Goal: Task Accomplishment & Management: Use online tool/utility

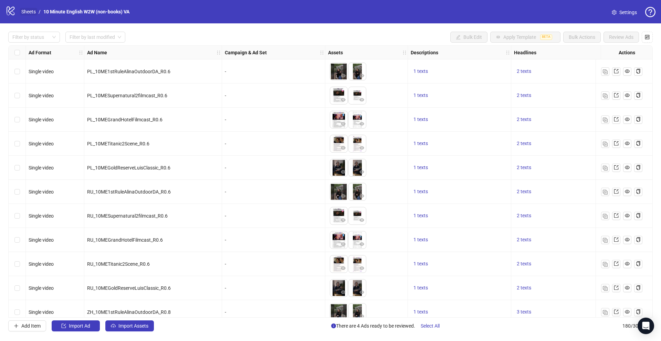
click at [27, 12] on link "Sheets" at bounding box center [28, 12] width 17 height 8
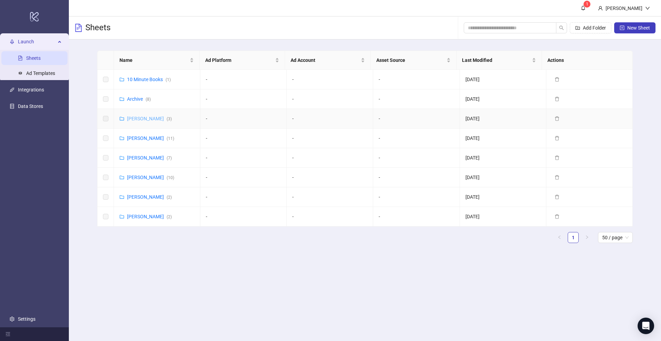
click at [143, 119] on link "[PERSON_NAME] ( 3 )" at bounding box center [149, 119] width 45 height 6
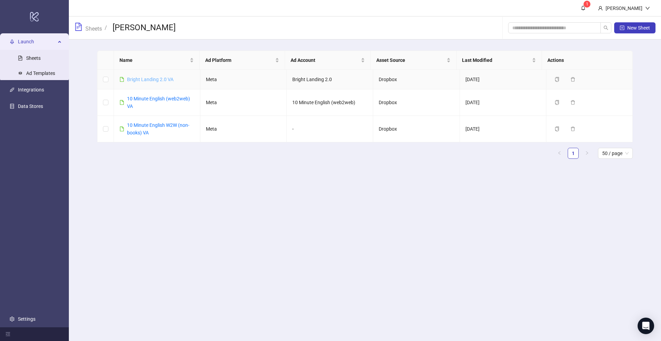
click at [153, 80] on link "Bright Landing 2.0 VA" at bounding box center [150, 80] width 46 height 6
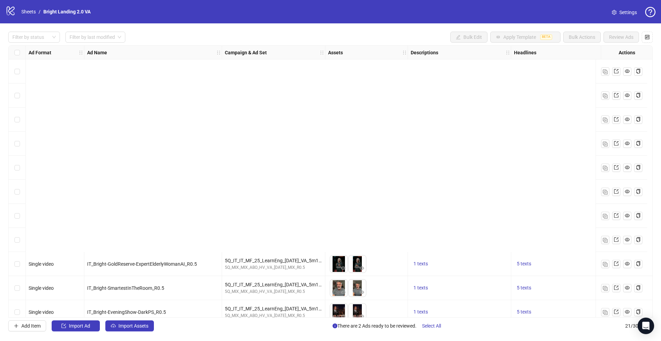
scroll to position [251, 0]
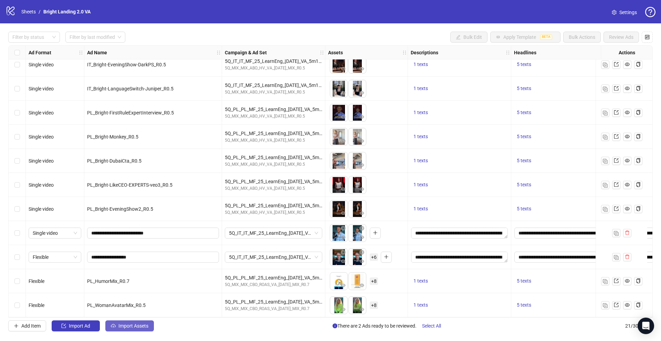
click at [130, 322] on button "Import Assets" at bounding box center [129, 326] width 49 height 11
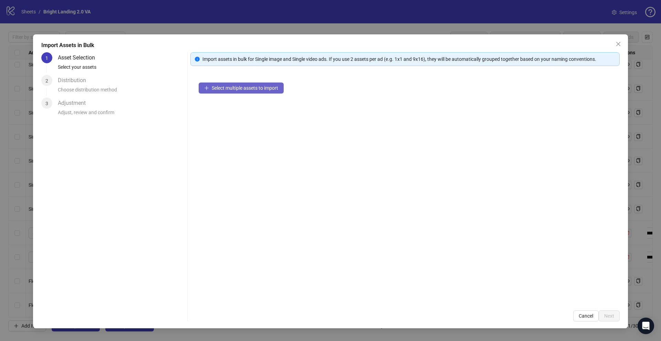
click at [254, 87] on span "Select multiple assets to import" at bounding box center [245, 88] width 66 height 6
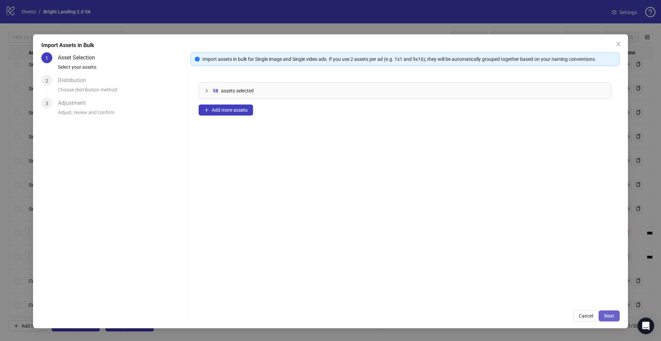
click at [608, 315] on span "Next" at bounding box center [609, 317] width 10 height 6
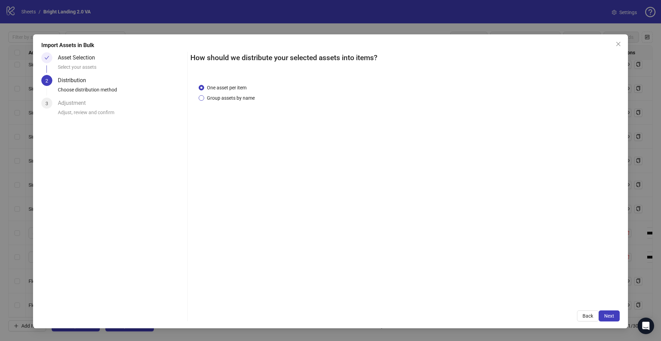
click at [245, 98] on span "Group assets by name" at bounding box center [230, 98] width 53 height 8
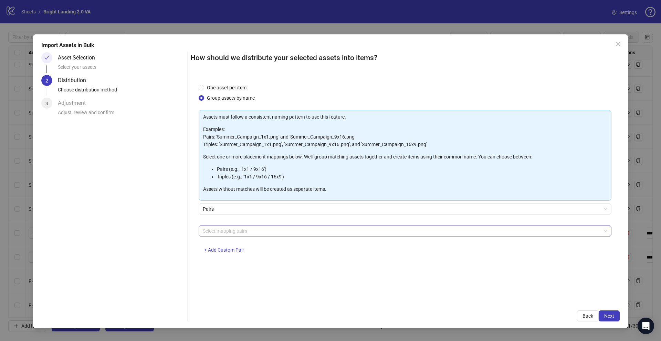
click at [227, 229] on div at bounding box center [401, 231] width 403 height 10
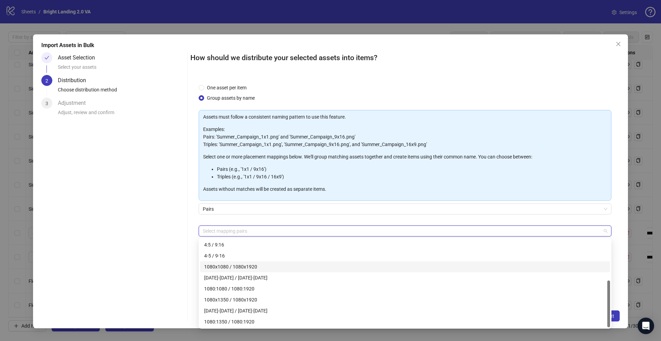
click at [184, 262] on div "Asset Selection Select your assets 2 Distribution Choose distribution method 3 …" at bounding box center [112, 186] width 143 height 269
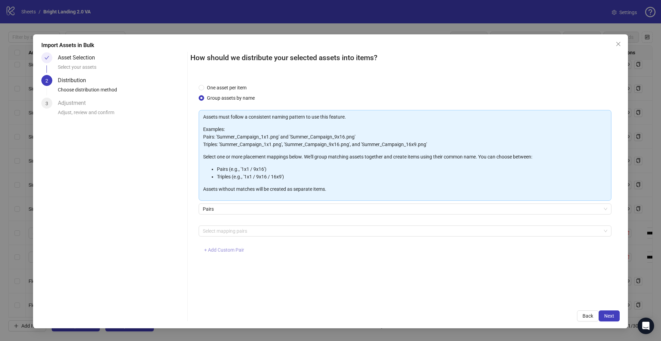
click at [237, 249] on span "+ Add Custom Pair" at bounding box center [224, 250] width 40 height 6
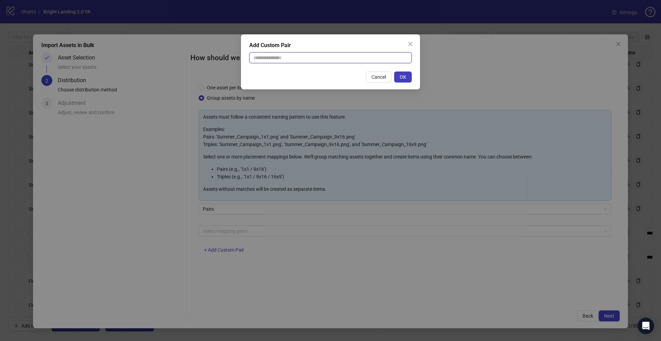
click at [273, 62] on input "text" at bounding box center [330, 57] width 162 height 11
type input "******"
click at [396, 75] on button "OK" at bounding box center [403, 77] width 18 height 11
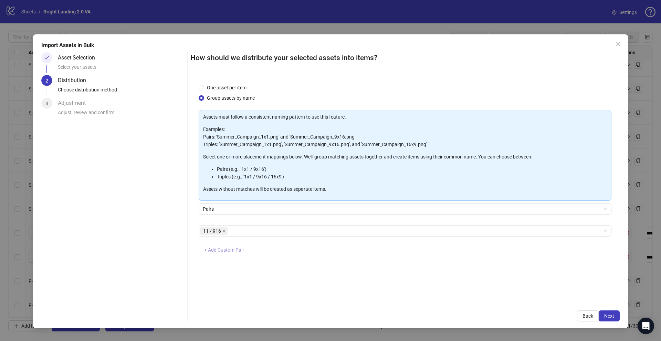
click at [234, 250] on span "+ Add Custom Pair" at bounding box center [224, 250] width 40 height 6
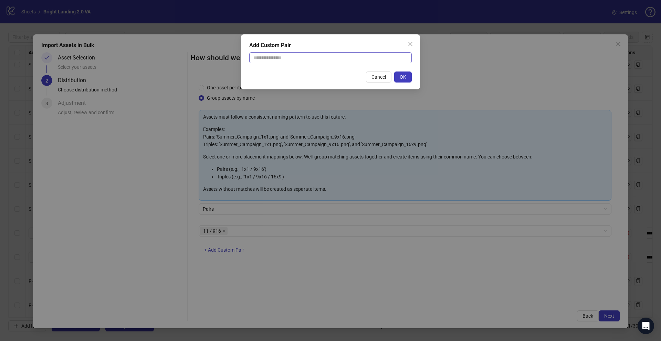
click at [276, 65] on div "Add Custom Pair Cancel OK" at bounding box center [330, 61] width 179 height 55
click at [278, 58] on input "text" at bounding box center [330, 57] width 162 height 11
type input "******"
click at [403, 74] on button "OK" at bounding box center [403, 77] width 18 height 11
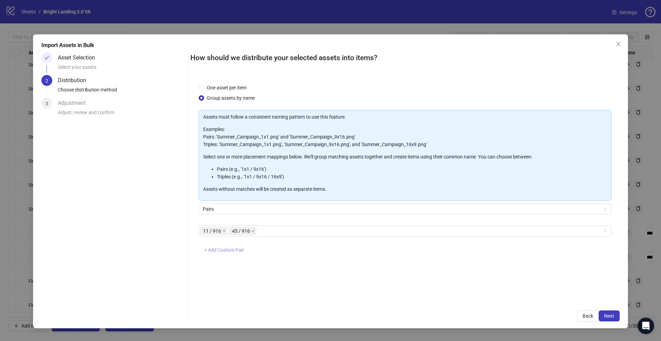
click at [240, 252] on span "+ Add Custom Pair" at bounding box center [224, 250] width 40 height 6
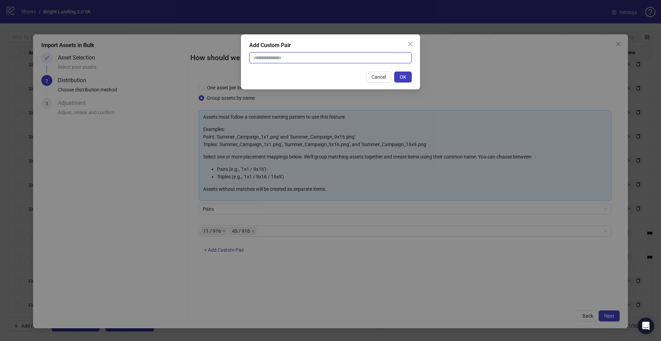
click at [271, 59] on input "text" at bounding box center [330, 57] width 162 height 11
type input "********"
click at [408, 78] on button "OK" at bounding box center [403, 77] width 18 height 11
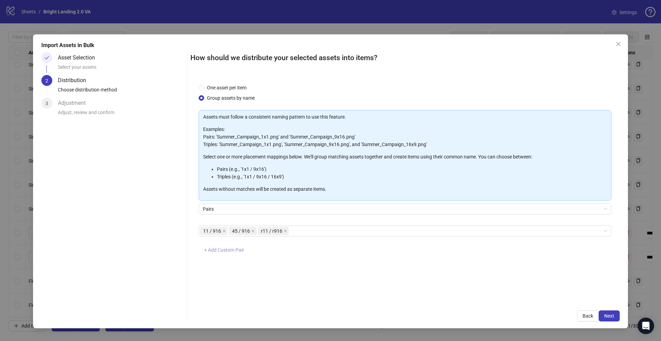
click at [235, 252] on span "+ Add Custom Pair" at bounding box center [224, 250] width 40 height 6
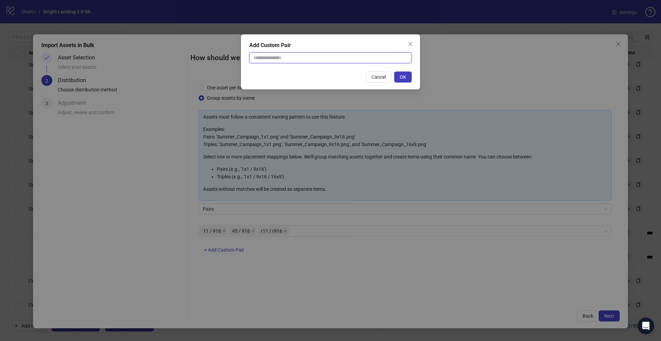
click at [282, 56] on input "text" at bounding box center [330, 57] width 162 height 11
type input "********"
click at [407, 75] on button "OK" at bounding box center [403, 77] width 18 height 11
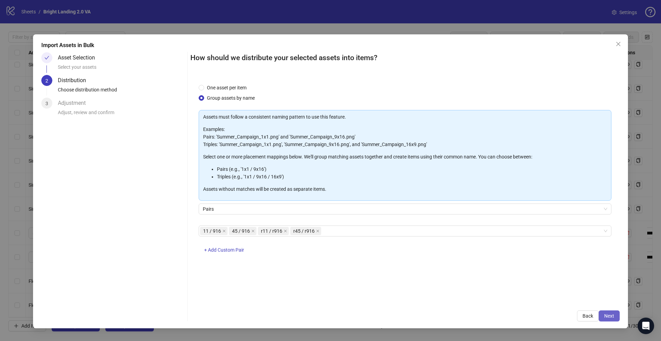
click at [607, 315] on span "Next" at bounding box center [609, 317] width 10 height 6
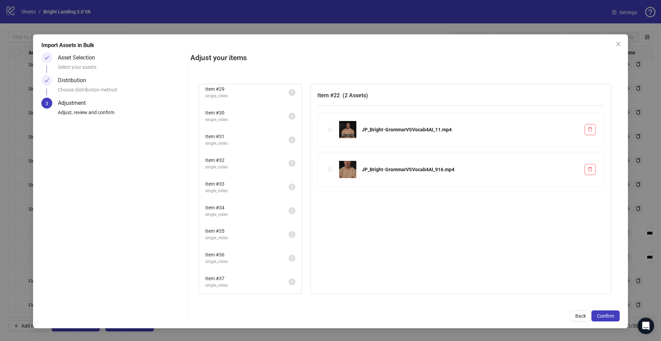
scroll to position [525, 0]
click at [234, 276] on span "Item # 52" at bounding box center [246, 279] width 83 height 8
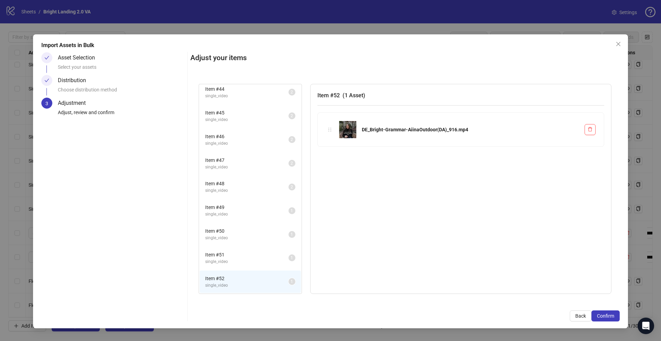
click at [241, 257] on span "Item # 51" at bounding box center [246, 255] width 83 height 8
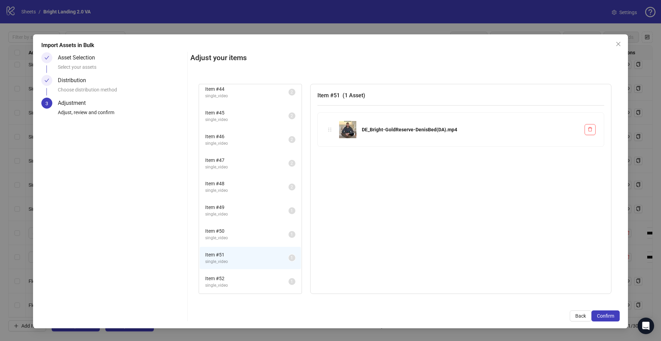
click at [244, 243] on li "Item # 50 single_video 1" at bounding box center [250, 234] width 101 height 22
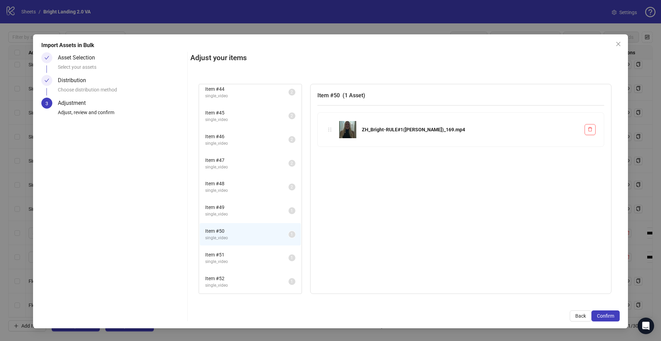
click at [244, 231] on span "Item # 50" at bounding box center [246, 231] width 83 height 8
click at [248, 210] on span "Item # 49" at bounding box center [246, 208] width 83 height 8
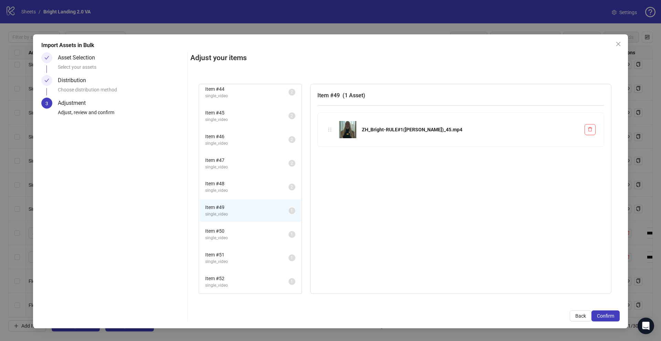
click at [246, 192] on span "single_video" at bounding box center [246, 191] width 83 height 7
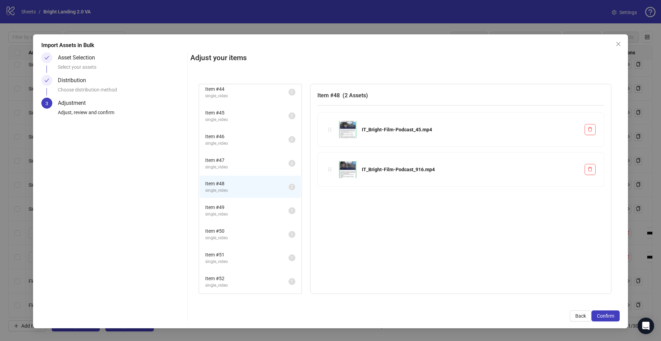
click at [246, 178] on li "Item # 48 single_video 2" at bounding box center [250, 187] width 101 height 22
click at [247, 167] on span "single_video" at bounding box center [246, 167] width 83 height 7
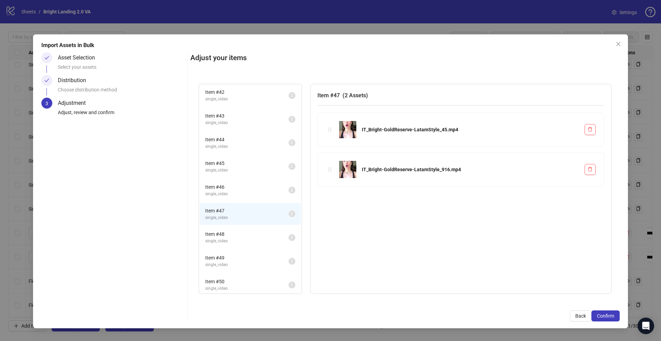
click at [247, 160] on span "Item # 45" at bounding box center [246, 164] width 83 height 8
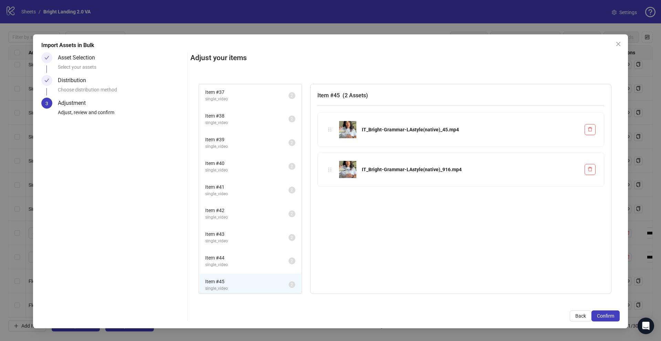
click at [246, 155] on ul "Item # 22 single_video 2 Item # 23 single_video 2 Item # 24 single_video 2 Item…" at bounding box center [250, 95] width 103 height 734
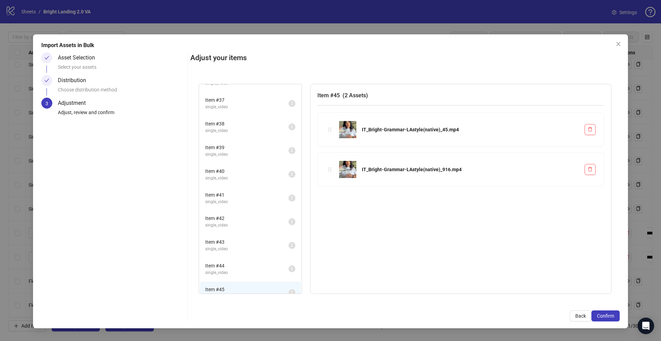
click at [246, 155] on span "single_video" at bounding box center [246, 154] width 83 height 7
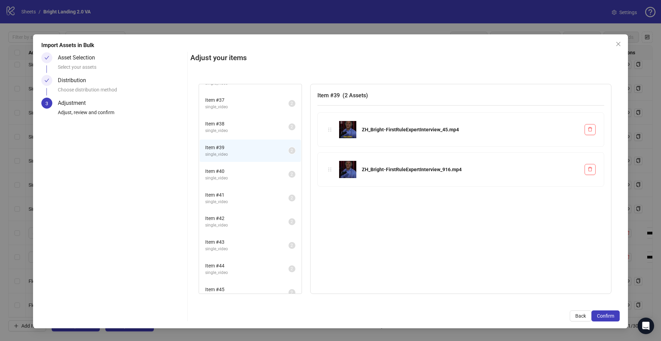
scroll to position [284, 0]
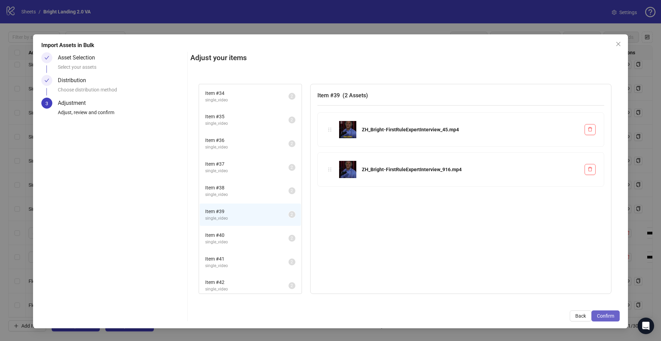
click at [605, 314] on span "Confirm" at bounding box center [605, 317] width 17 height 6
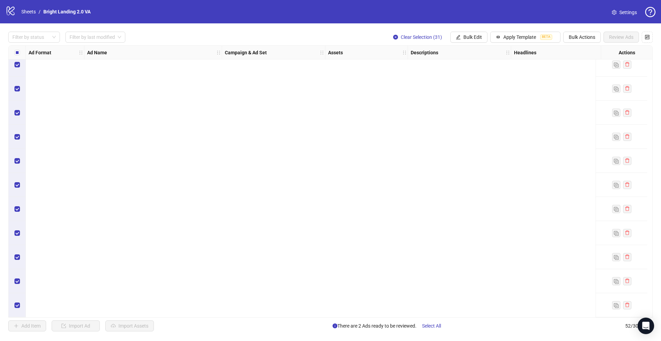
scroll to position [0, 0]
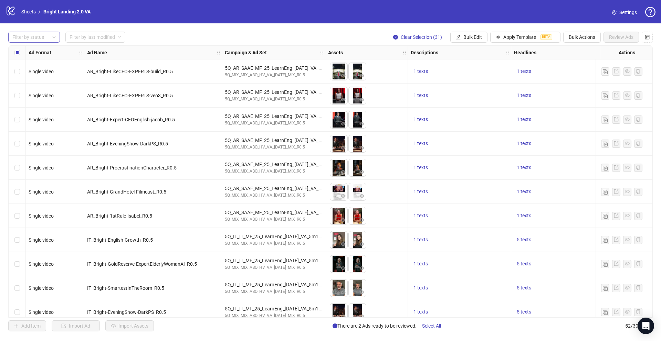
click at [41, 36] on div at bounding box center [31, 37] width 42 height 10
click at [41, 50] on div "Draft" at bounding box center [34, 51] width 41 height 8
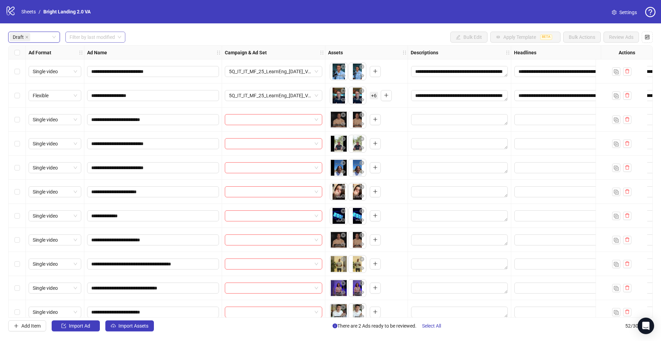
click at [110, 35] on input "search" at bounding box center [92, 37] width 45 height 10
click at [105, 49] on div "[DATE]" at bounding box center [96, 51] width 50 height 8
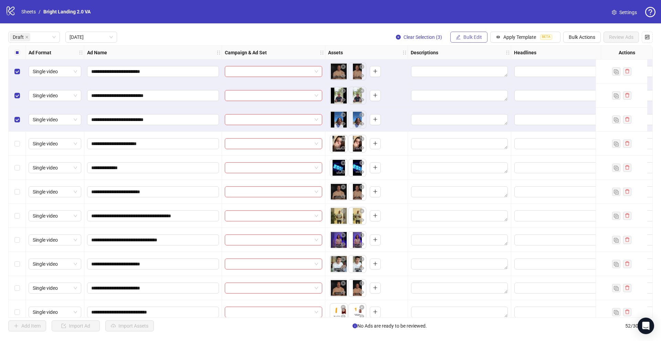
click at [470, 38] on span "Bulk Edit" at bounding box center [472, 37] width 19 height 6
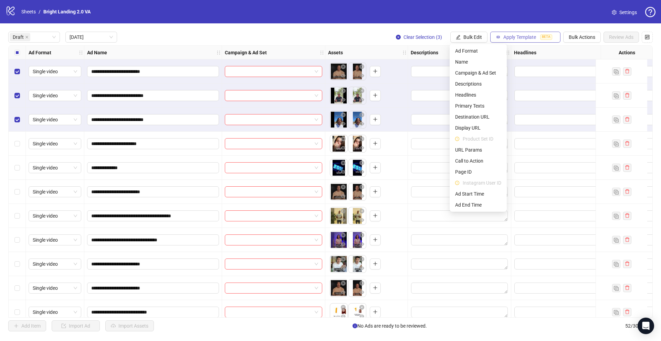
click at [499, 36] on icon "button" at bounding box center [498, 37] width 5 height 5
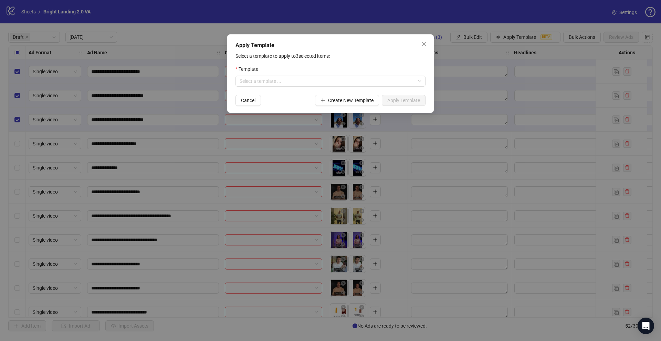
click at [333, 87] on form "Template Select a template ... Cancel Create New Template Apply Template" at bounding box center [330, 85] width 190 height 41
click at [335, 85] on input "search" at bounding box center [328, 81] width 176 height 10
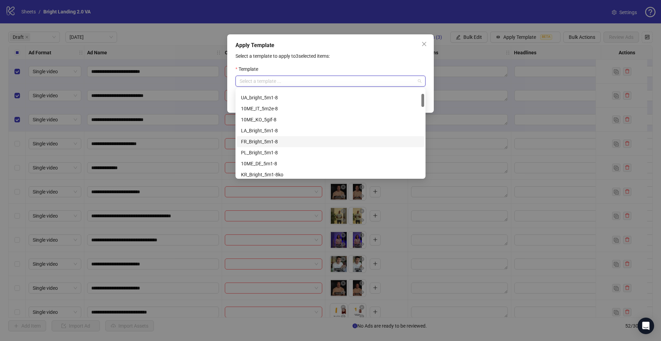
scroll to position [78, 0]
click at [311, 146] on div "JP_Bright_5m1bu1-8" at bounding box center [330, 149] width 179 height 8
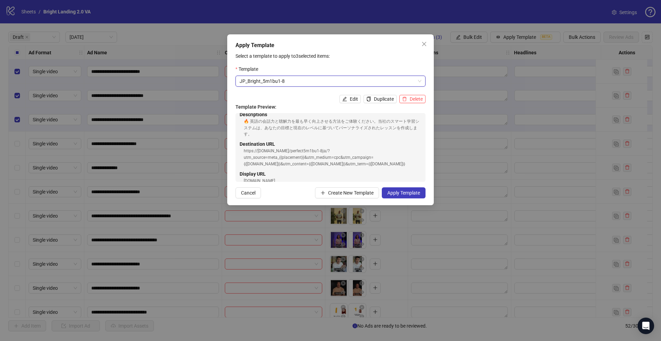
scroll to position [160, 0]
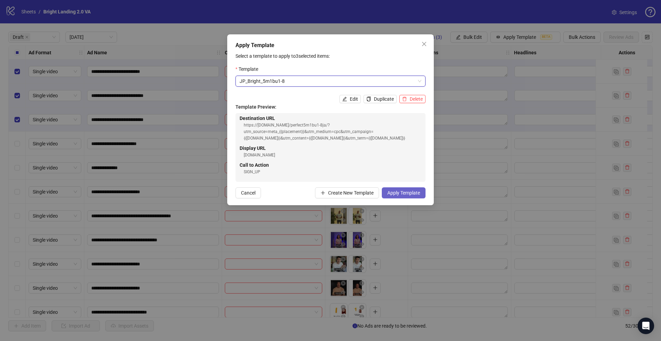
click at [407, 192] on span "Apply Template" at bounding box center [403, 193] width 33 height 6
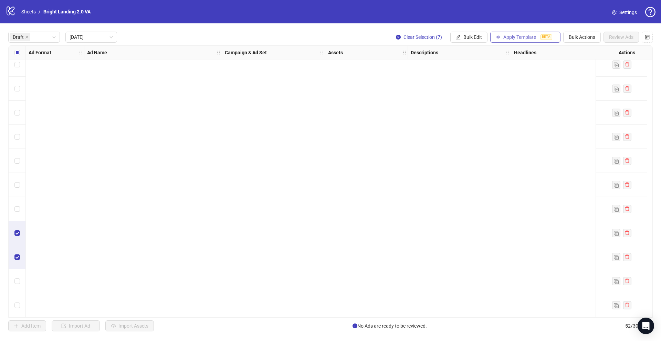
scroll to position [0, 0]
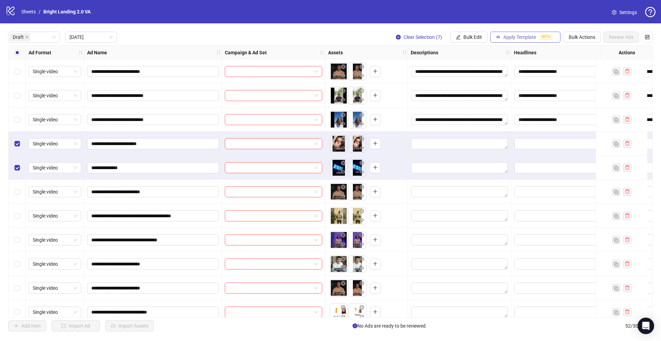
click at [529, 35] on span "Apply Template" at bounding box center [519, 37] width 33 height 6
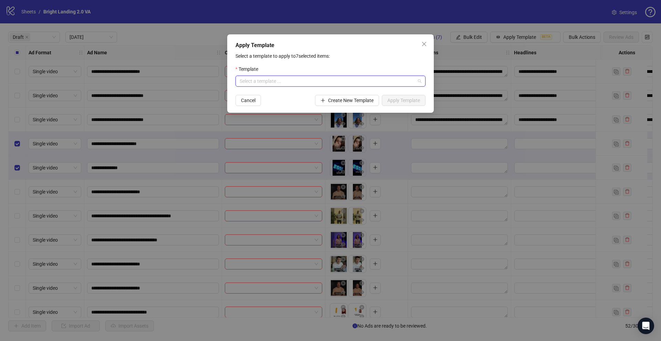
click at [359, 80] on input "search" at bounding box center [328, 81] width 176 height 10
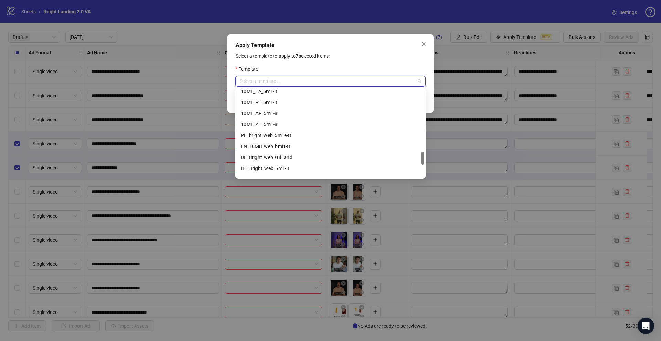
scroll to position [496, 0]
click at [289, 117] on div "ZH_Bright_web_5m1-8" at bounding box center [330, 117] width 179 height 8
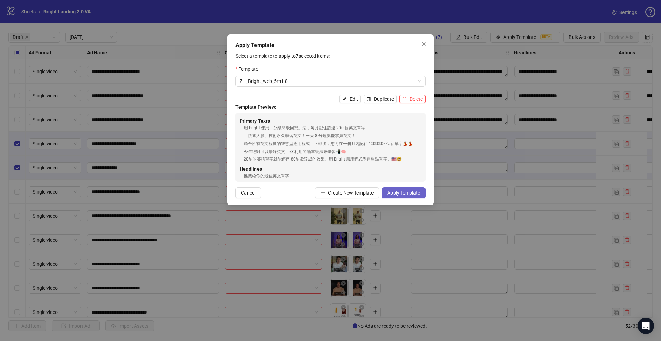
click at [392, 192] on span "Apply Template" at bounding box center [403, 193] width 33 height 6
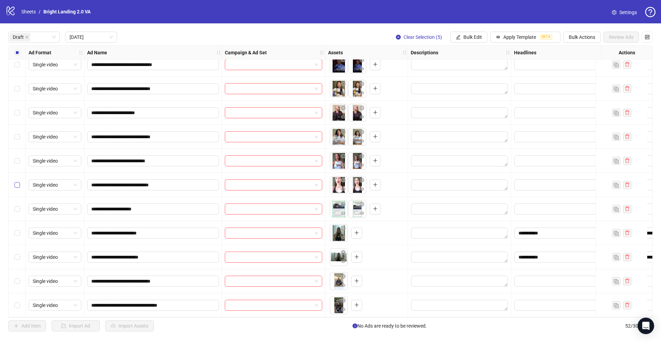
scroll to position [491, 0]
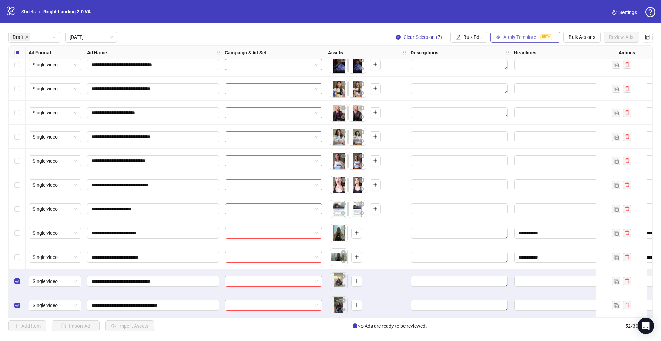
click at [526, 35] on span "Apply Template" at bounding box center [519, 37] width 33 height 6
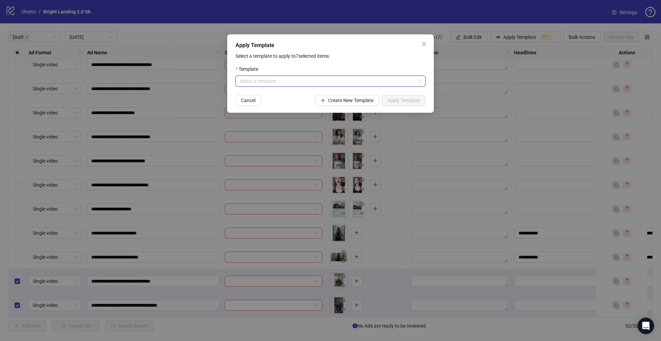
click at [379, 81] on input "search" at bounding box center [328, 81] width 176 height 10
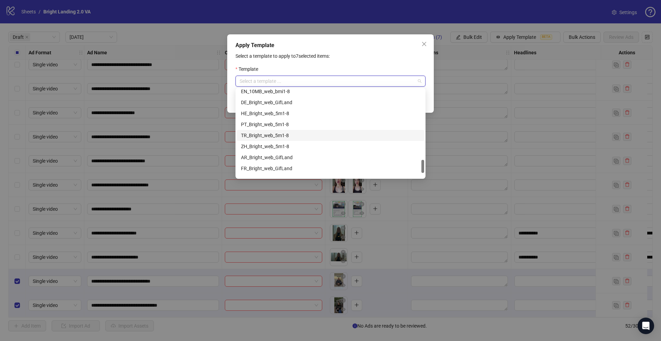
scroll to position [465, 0]
click at [286, 104] on div "DE_Bright_web_GifLand" at bounding box center [330, 104] width 179 height 8
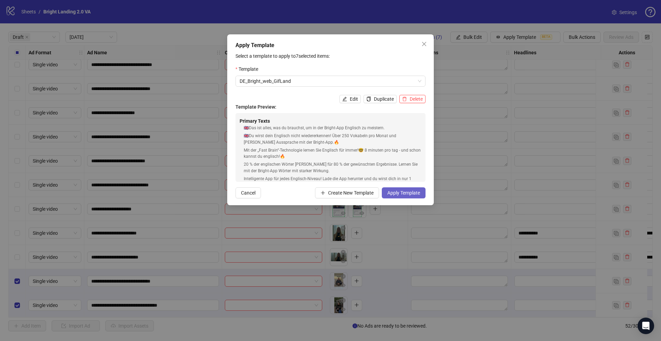
click at [403, 193] on span "Apply Template" at bounding box center [403, 193] width 33 height 6
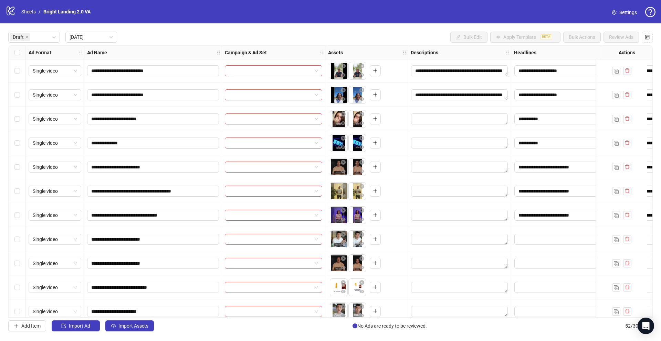
scroll to position [72, 0]
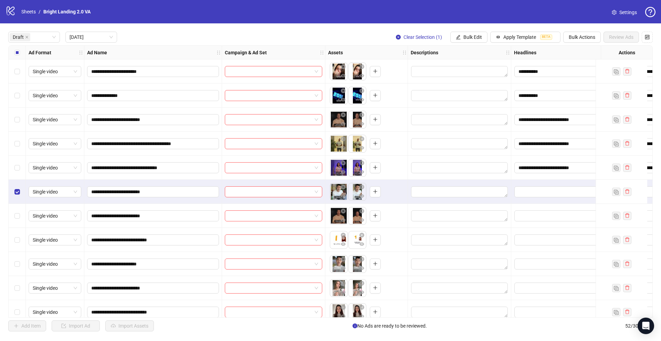
click at [18, 211] on div "Select row 10" at bounding box center [17, 216] width 17 height 24
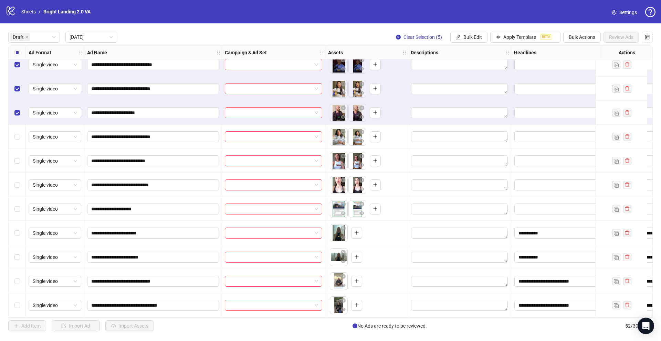
scroll to position [491, 0]
click at [535, 38] on span "Apply Template" at bounding box center [519, 37] width 33 height 6
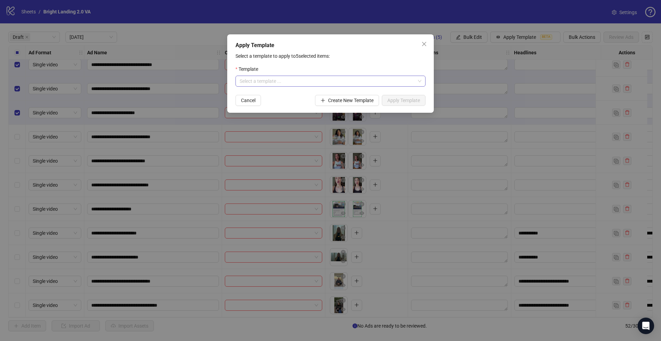
click at [373, 81] on input "search" at bounding box center [328, 81] width 176 height 10
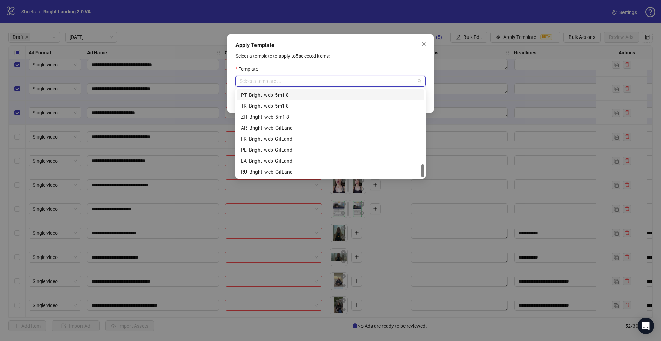
scroll to position [494, 0]
click at [320, 106] on div "TR_Bright_web_5m1-8" at bounding box center [330, 108] width 179 height 8
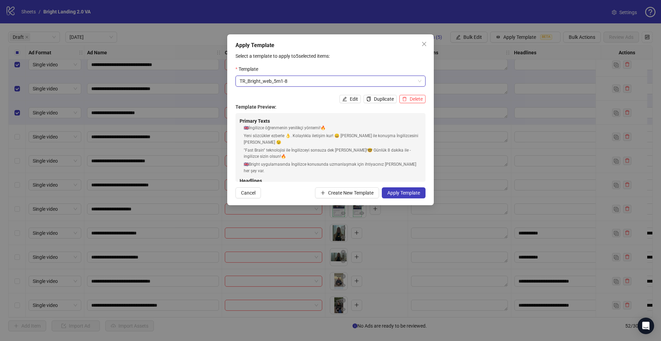
click at [390, 187] on form "Template TR_Bright_web_5m1-8 TR_Bright_web_5m1-8 Edit Duplicate Delete Template…" at bounding box center [330, 131] width 190 height 133
click at [393, 191] on span "Apply Template" at bounding box center [403, 193] width 33 height 6
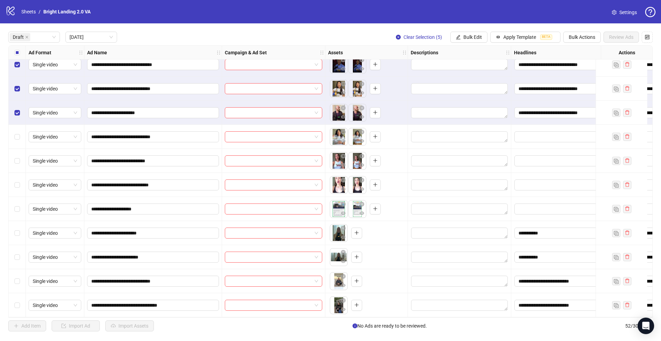
click at [20, 51] on div "Select all rows" at bounding box center [17, 53] width 17 height 14
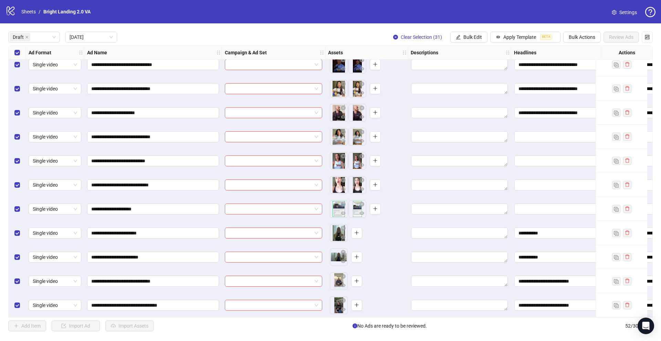
click at [20, 51] on div "Select all rows" at bounding box center [17, 53] width 17 height 14
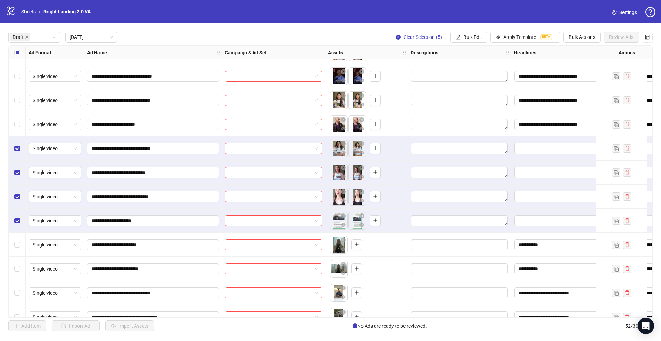
scroll to position [491, 0]
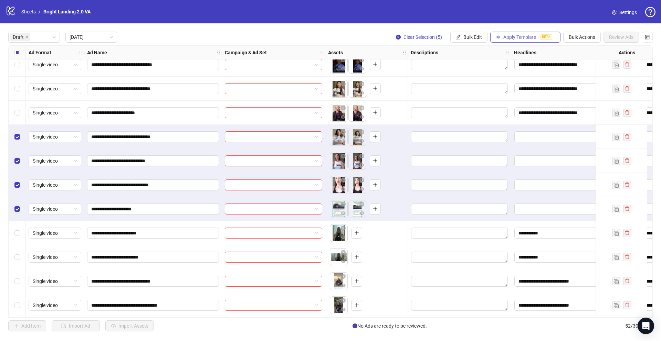
click at [545, 35] on span "BETA" at bounding box center [546, 37] width 12 height 6
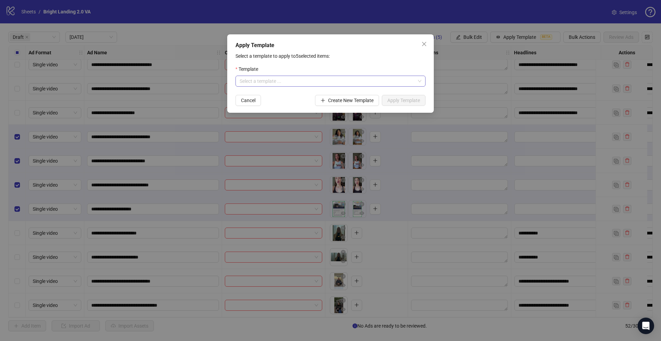
click at [397, 84] on input "search" at bounding box center [328, 81] width 176 height 10
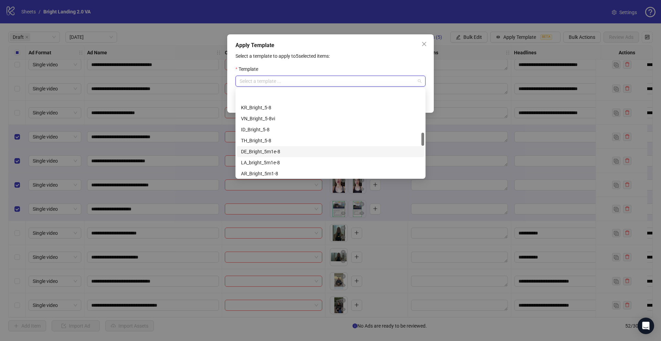
scroll to position [286, 0]
click at [332, 171] on div "IT_bright_5m1e-8" at bounding box center [330, 172] width 179 height 8
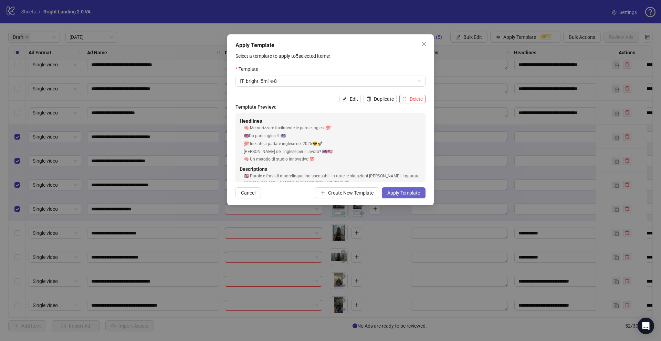
click at [395, 193] on span "Apply Template" at bounding box center [403, 193] width 33 height 6
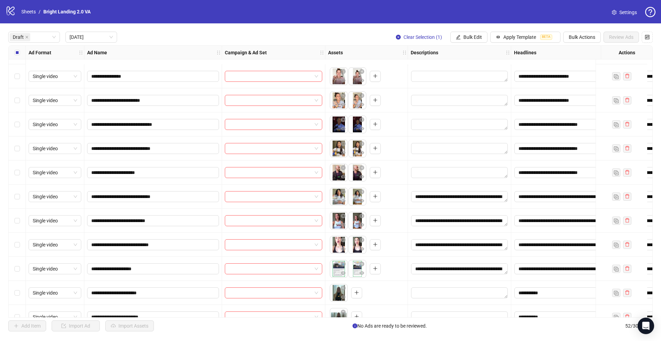
scroll to position [491, 0]
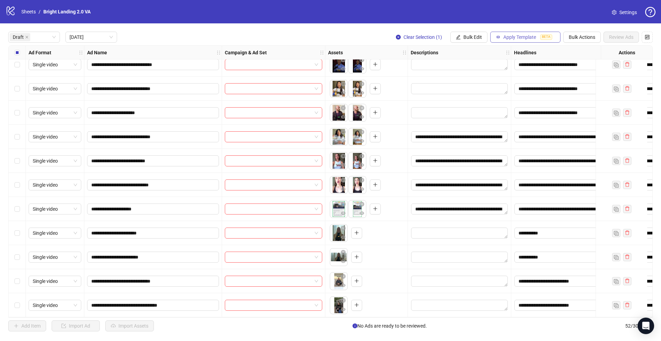
click at [508, 35] on span "Apply Template" at bounding box center [519, 37] width 33 height 6
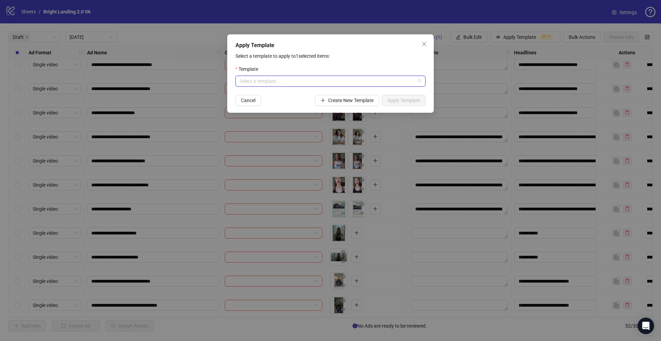
click at [344, 81] on input "search" at bounding box center [328, 81] width 176 height 10
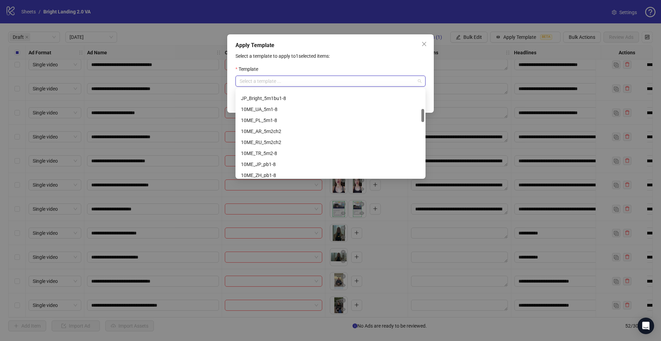
scroll to position [119, 0]
click at [275, 109] on div "JP_Bright_5m1bu1-8" at bounding box center [330, 108] width 179 height 8
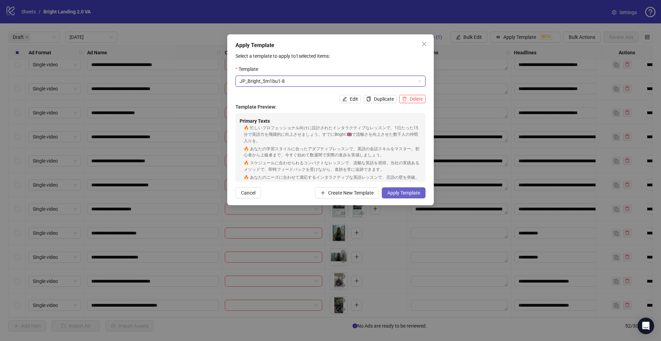
click at [401, 193] on span "Apply Template" at bounding box center [403, 193] width 33 height 6
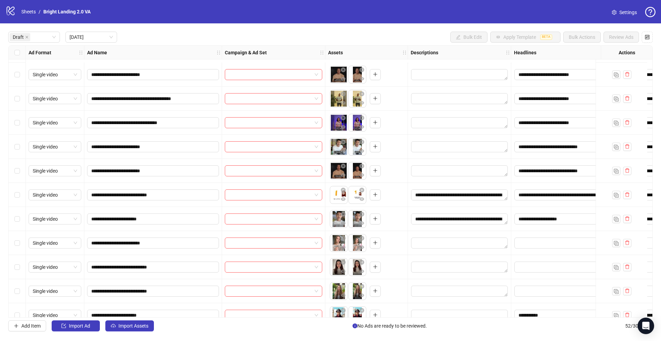
scroll to position [173, 0]
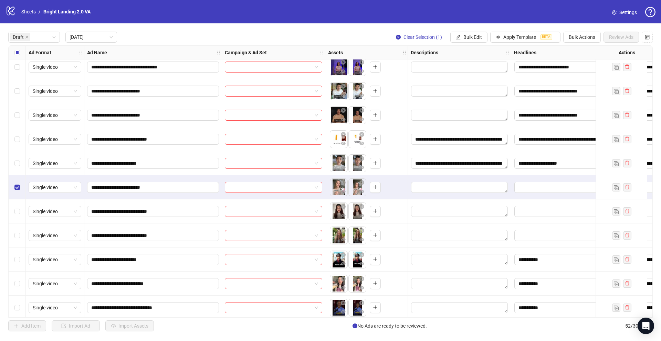
click at [19, 207] on div "Select row 14" at bounding box center [17, 212] width 17 height 24
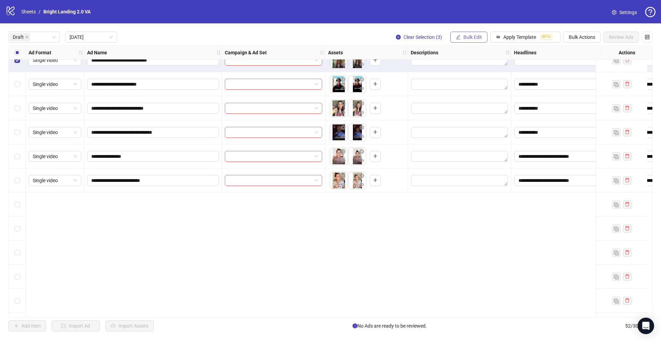
scroll to position [196, 0]
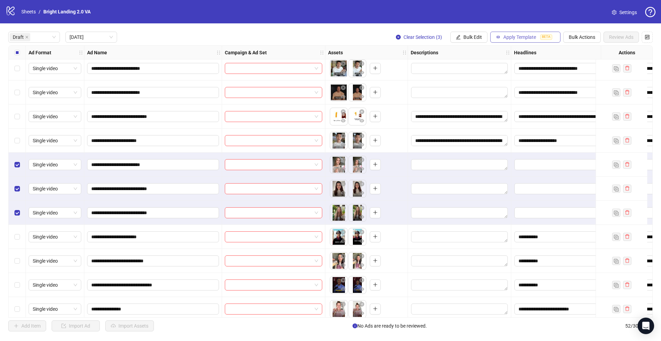
click at [525, 38] on span "Apply Template" at bounding box center [519, 37] width 33 height 6
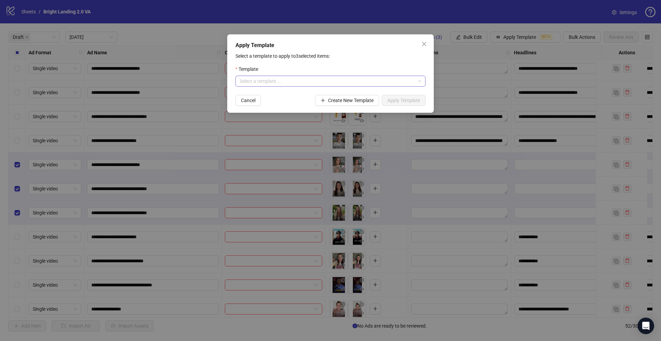
click at [333, 80] on input "search" at bounding box center [328, 81] width 176 height 10
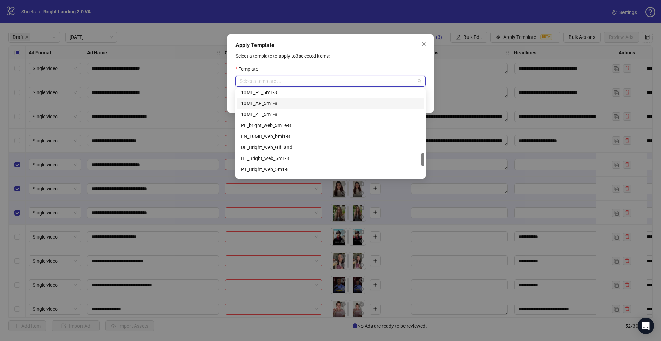
scroll to position [496, 0]
click at [312, 148] on div "PL_Bright_web_GifLand" at bounding box center [330, 150] width 179 height 8
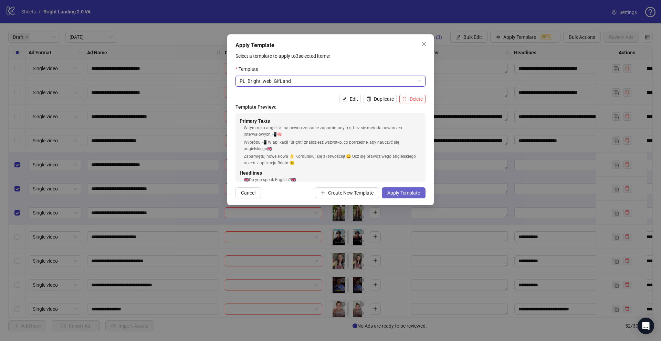
click at [408, 194] on span "Apply Template" at bounding box center [403, 193] width 33 height 6
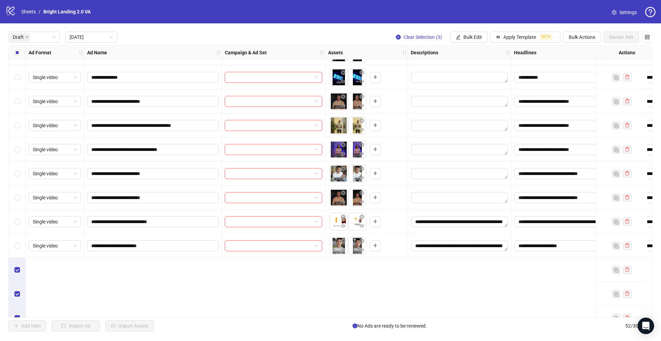
scroll to position [0, 0]
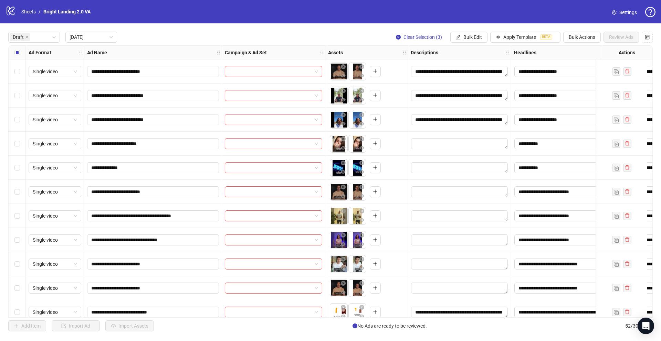
click at [20, 53] on div "Select all rows" at bounding box center [17, 53] width 17 height 14
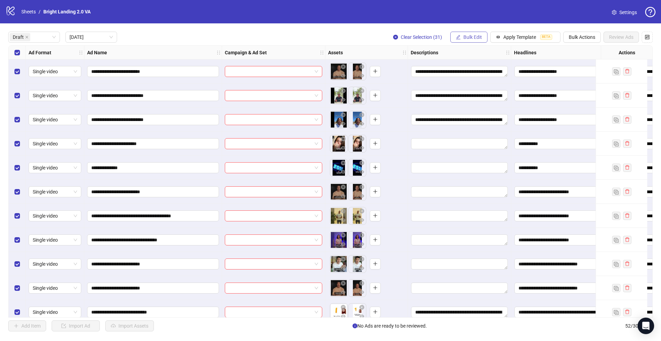
click at [476, 39] on span "Bulk Edit" at bounding box center [472, 37] width 19 height 6
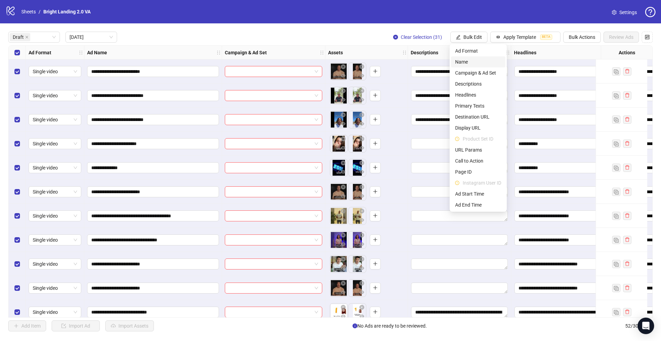
click at [472, 62] on span "Name" at bounding box center [478, 62] width 46 height 8
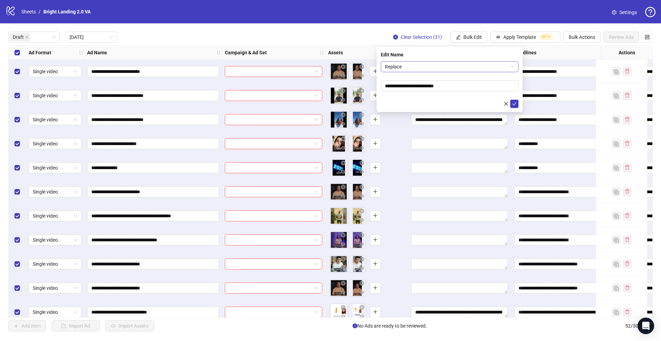
click at [437, 66] on span "Replace" at bounding box center [449, 67] width 129 height 10
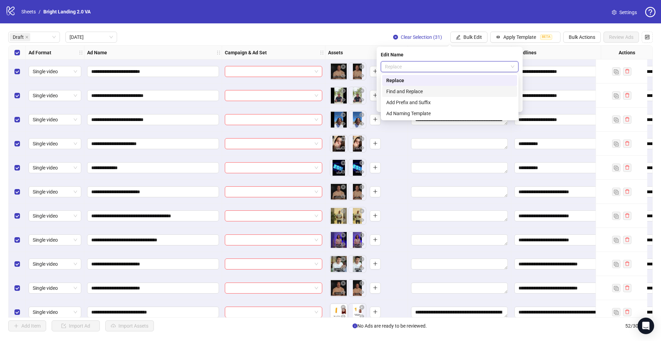
click at [426, 91] on div "Find and Replace" at bounding box center [449, 92] width 127 height 8
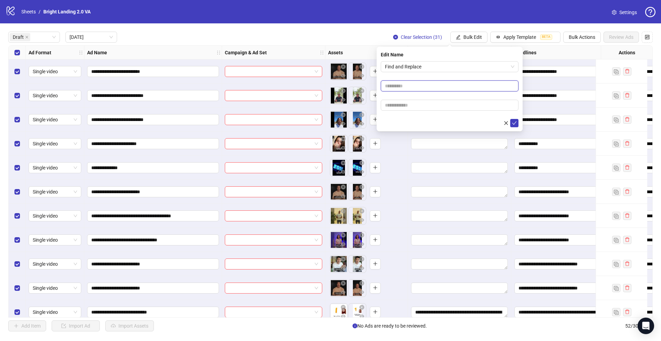
click at [417, 87] on input "text" at bounding box center [450, 86] width 138 height 11
type input "*"
click at [417, 104] on input "text" at bounding box center [450, 105] width 138 height 11
type input "*"
click at [513, 123] on icon "check" at bounding box center [514, 123] width 5 height 5
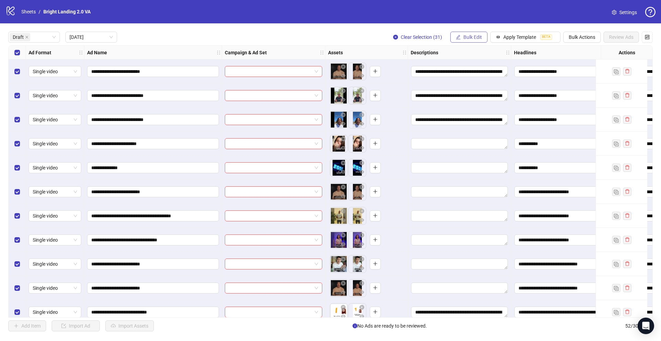
click at [470, 38] on span "Bulk Edit" at bounding box center [472, 37] width 19 height 6
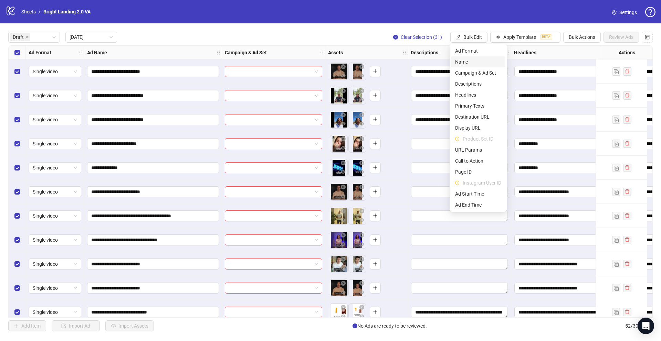
click at [472, 62] on span "Name" at bounding box center [478, 62] width 46 height 8
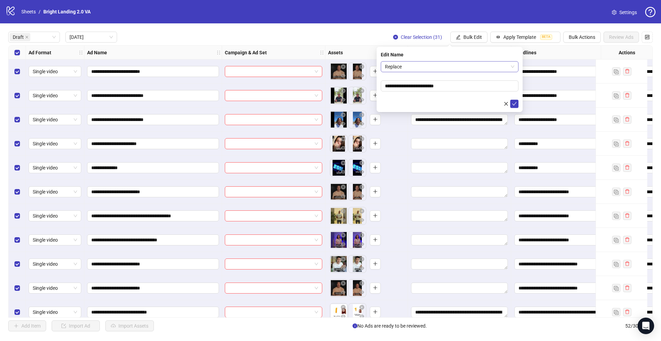
click at [435, 68] on span "Replace" at bounding box center [449, 67] width 129 height 10
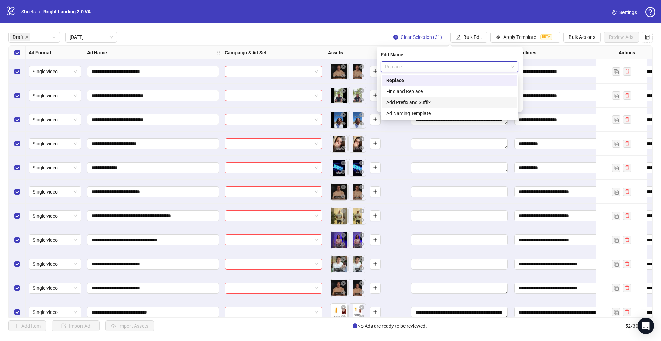
click at [431, 99] on div "Add Prefix and Suffix" at bounding box center [449, 103] width 127 height 8
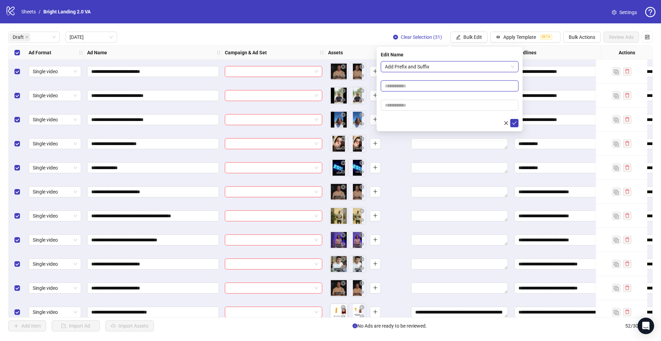
click at [422, 85] on input "text" at bounding box center [450, 86] width 138 height 11
click at [419, 108] on input "text" at bounding box center [450, 105] width 138 height 11
type input "****"
click at [516, 123] on icon "check" at bounding box center [514, 123] width 5 height 5
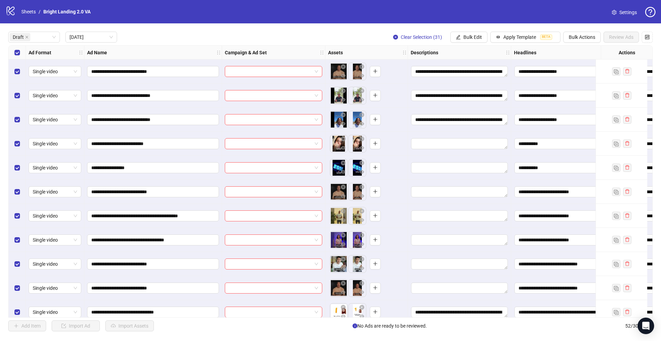
click at [20, 54] on div "Select all rows" at bounding box center [17, 53] width 17 height 14
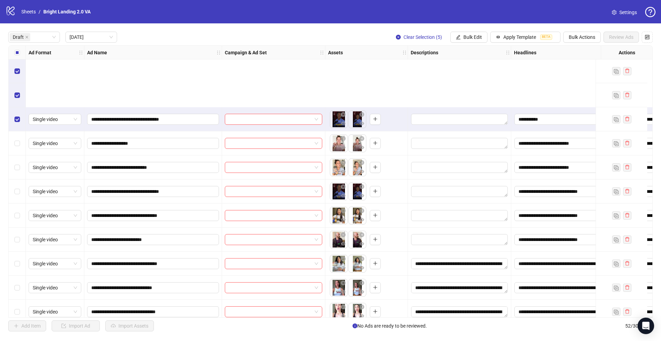
scroll to position [491, 0]
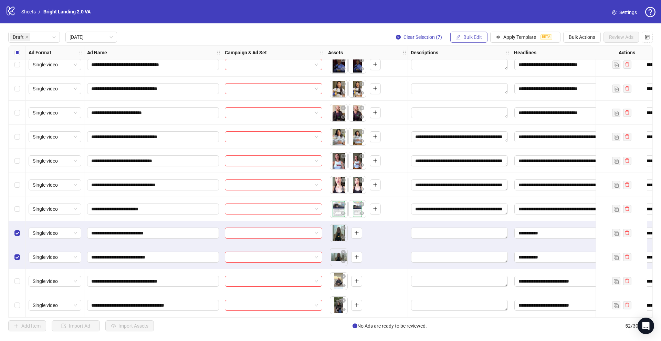
click at [463, 37] on span "Bulk Edit" at bounding box center [472, 37] width 19 height 6
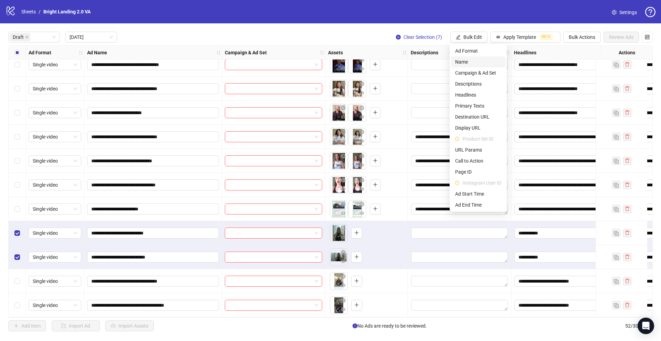
click at [465, 64] on span "Name" at bounding box center [478, 62] width 46 height 8
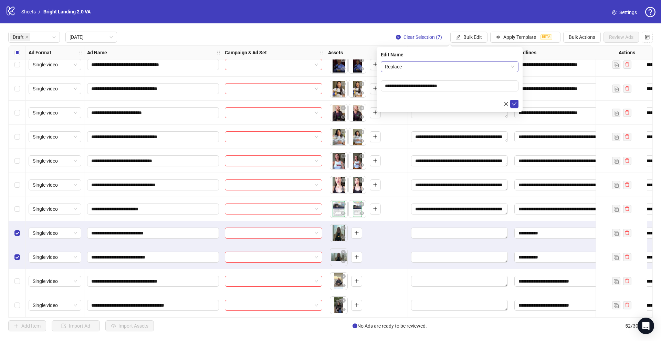
click at [433, 67] on span "Replace" at bounding box center [449, 67] width 129 height 10
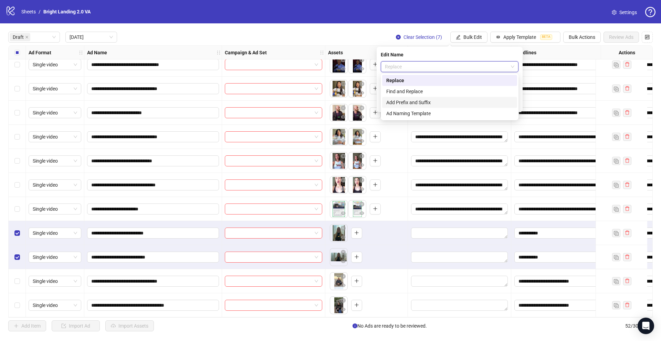
click at [427, 102] on div "Add Prefix and Suffix" at bounding box center [449, 103] width 127 height 8
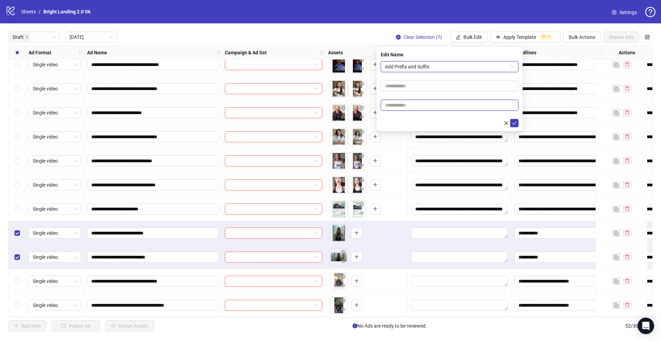
click at [416, 106] on input "text" at bounding box center [450, 105] width 138 height 11
type input "****"
click at [514, 123] on icon "check" at bounding box center [514, 123] width 5 height 5
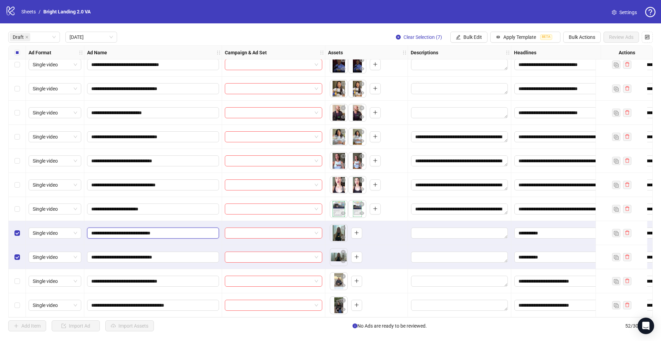
drag, startPoint x: 178, startPoint y: 231, endPoint x: 165, endPoint y: 232, distance: 13.4
click at [165, 232] on input "**********" at bounding box center [152, 234] width 122 height 8
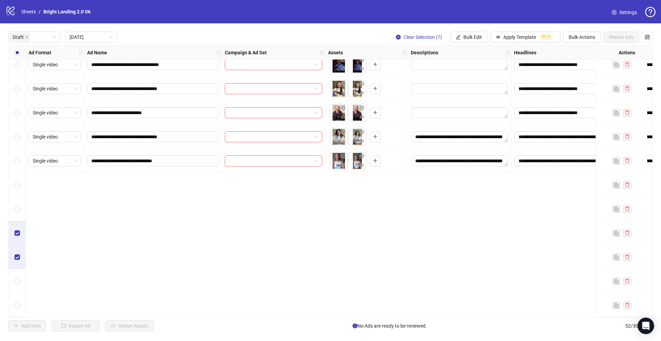
scroll to position [312, 0]
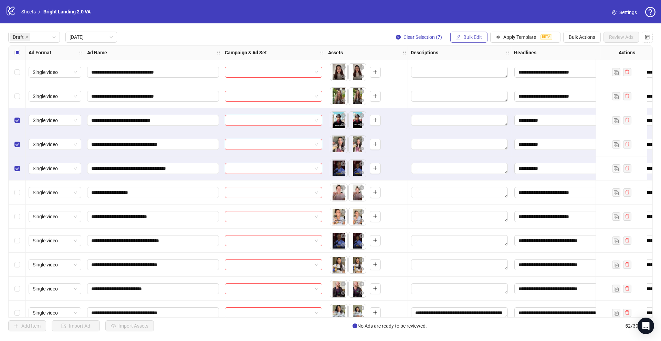
click at [465, 38] on span "Bulk Edit" at bounding box center [472, 37] width 19 height 6
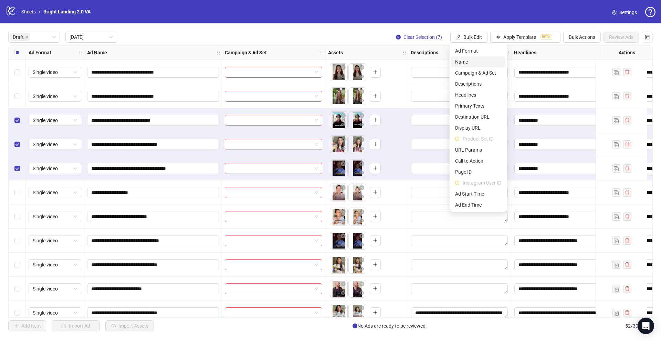
click at [466, 60] on span "Name" at bounding box center [478, 62] width 46 height 8
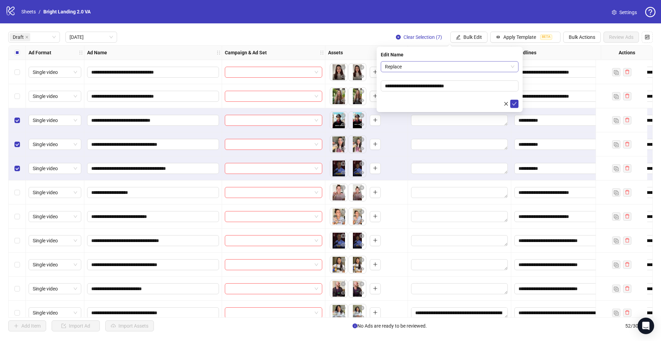
click at [429, 66] on span "Replace" at bounding box center [449, 67] width 129 height 10
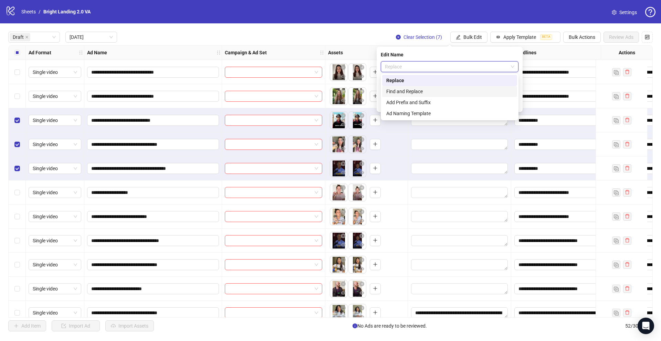
click at [425, 91] on div "Find and Replace" at bounding box center [449, 92] width 127 height 8
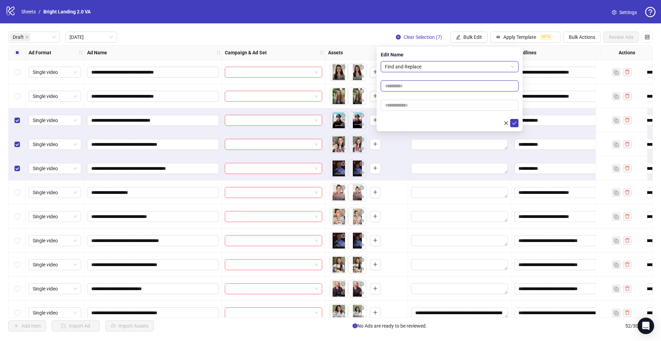
click at [418, 84] on input "text" at bounding box center [450, 86] width 138 height 11
drag, startPoint x: 395, startPoint y: 86, endPoint x: 408, endPoint y: 88, distance: 12.8
click at [408, 88] on input "********" at bounding box center [450, 86] width 138 height 11
type input "********"
click at [408, 105] on input "text" at bounding box center [450, 105] width 138 height 11
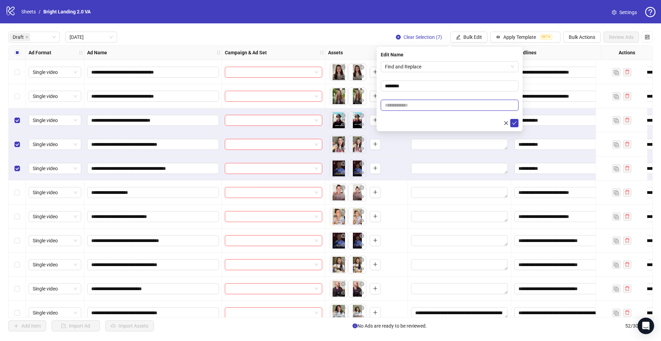
paste input "****"
type input "****"
click at [513, 122] on icon "check" at bounding box center [514, 123] width 5 height 5
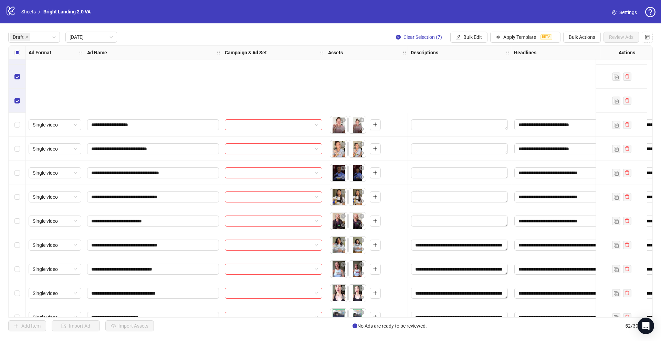
scroll to position [491, 0]
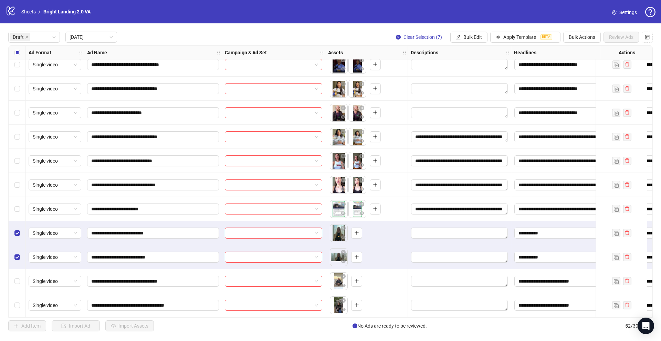
click at [220, 199] on div "**********" at bounding box center [153, 209] width 138 height 24
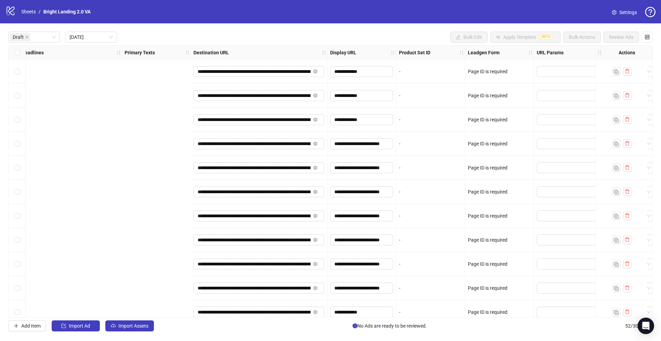
scroll to position [0, 833]
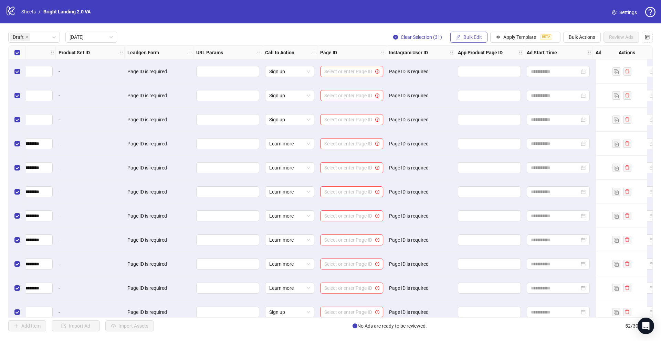
click at [465, 40] on button "Bulk Edit" at bounding box center [468, 37] width 37 height 11
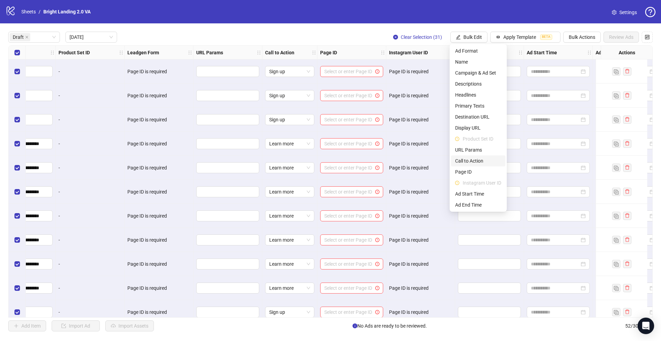
click at [479, 161] on span "Call to Action" at bounding box center [478, 161] width 46 height 8
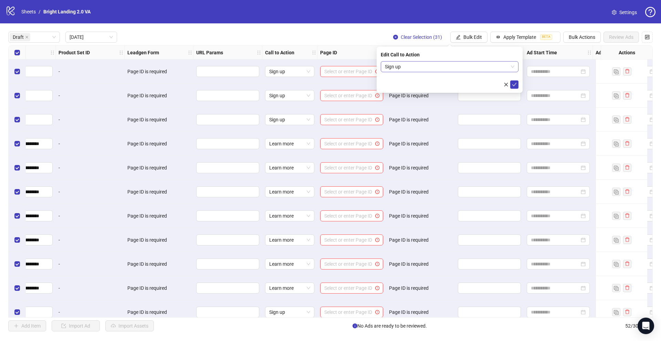
click at [422, 68] on span "Sign up" at bounding box center [449, 67] width 129 height 10
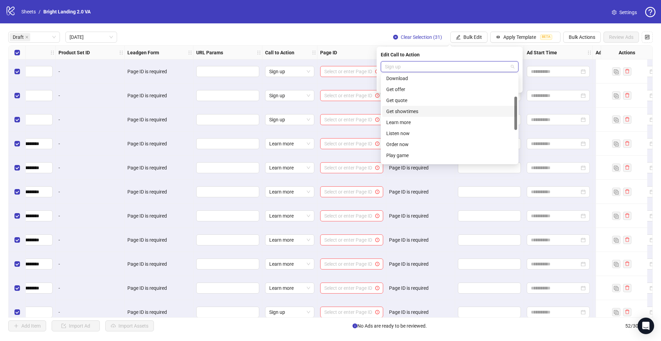
scroll to position [69, 0]
click at [406, 114] on div "Learn more" at bounding box center [449, 111] width 127 height 8
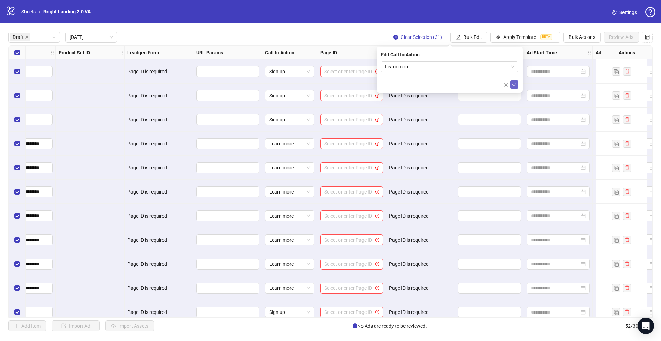
click at [514, 84] on icon "check" at bounding box center [514, 84] width 5 height 5
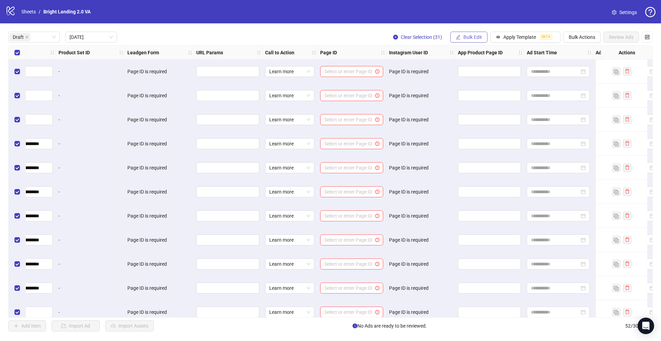
click at [466, 36] on span "Bulk Edit" at bounding box center [472, 37] width 19 height 6
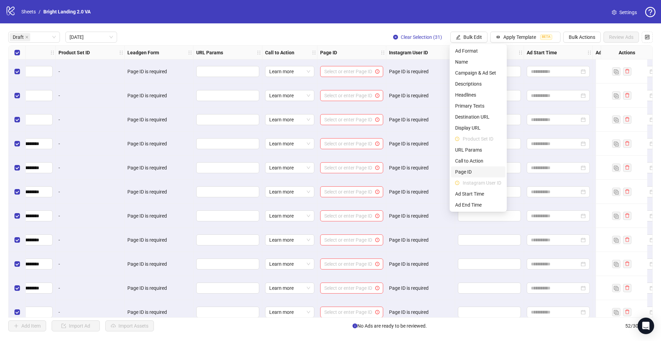
click at [469, 171] on span "Page ID" at bounding box center [478, 172] width 46 height 8
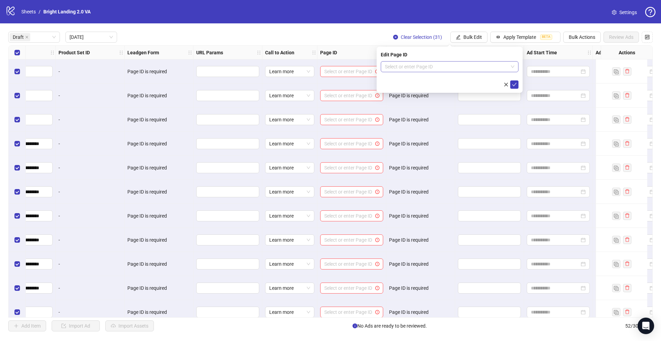
click at [463, 69] on input "search" at bounding box center [446, 67] width 123 height 10
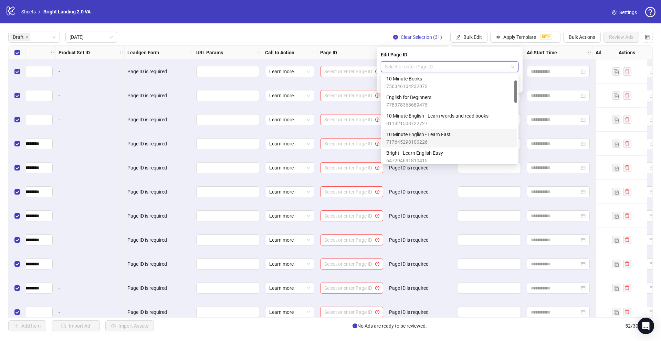
scroll to position [22, 0]
click at [448, 153] on div "Bright - Learn English Easy 647294631810415" at bounding box center [449, 155] width 127 height 15
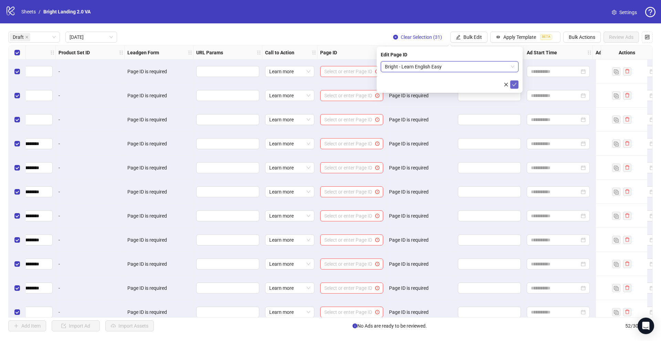
click at [515, 86] on icon "check" at bounding box center [514, 84] width 5 height 5
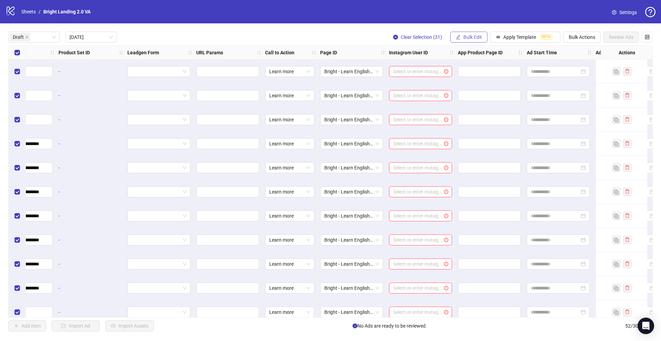
click at [474, 38] on span "Bulk Edit" at bounding box center [472, 37] width 19 height 6
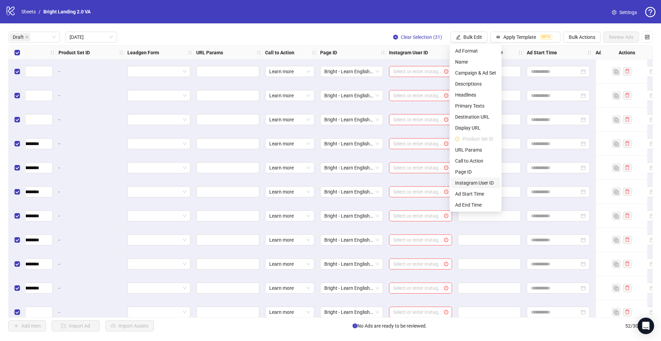
click at [477, 184] on span "Instagram User ID" at bounding box center [475, 183] width 41 height 8
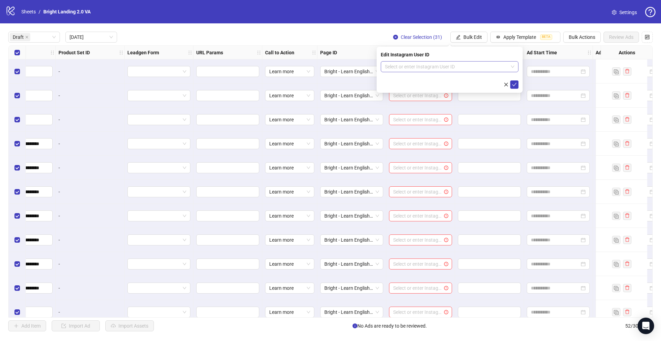
click at [452, 67] on input "search" at bounding box center [446, 67] width 123 height 10
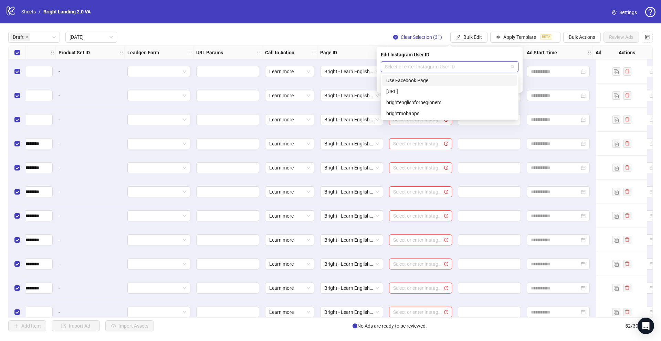
click at [450, 81] on div "Use Facebook Page" at bounding box center [449, 81] width 127 height 8
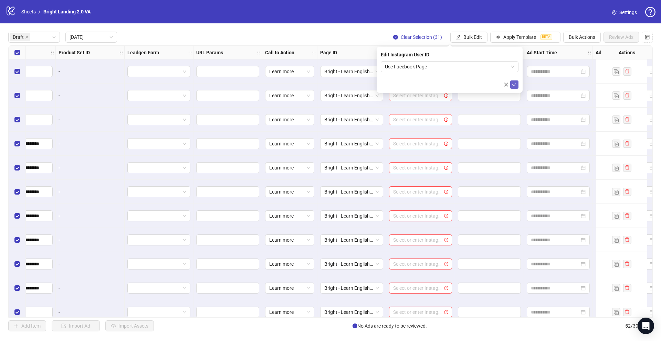
click at [518, 85] on button "submit" at bounding box center [514, 85] width 8 height 8
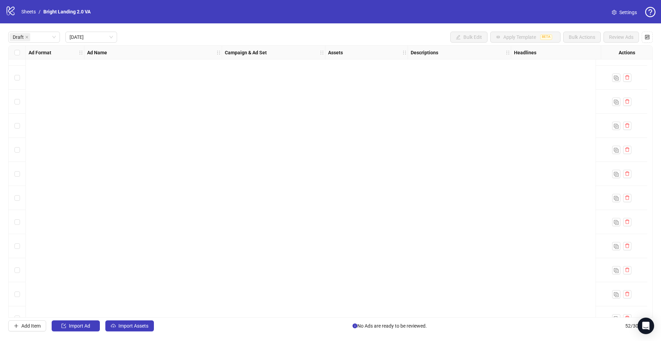
scroll to position [0, 0]
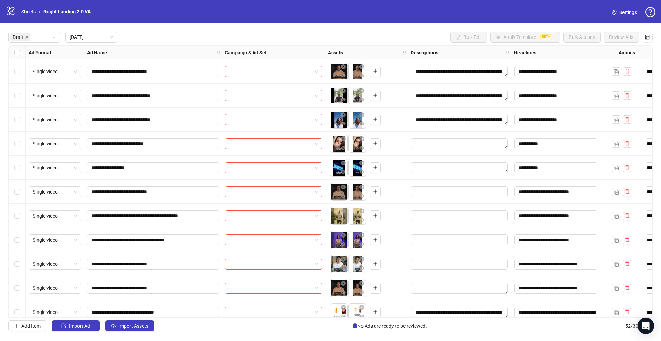
click at [14, 71] on div "Select row 1" at bounding box center [17, 72] width 17 height 24
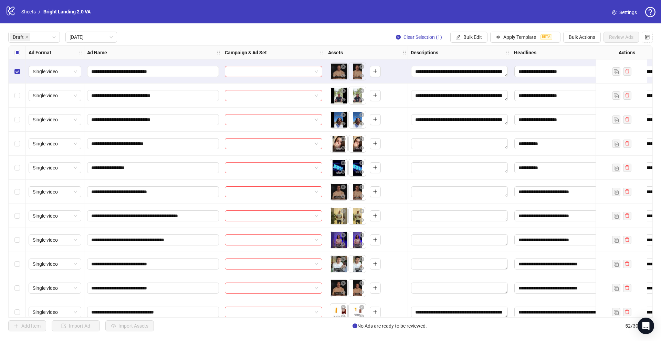
click at [20, 96] on div "Select row 2" at bounding box center [17, 96] width 17 height 24
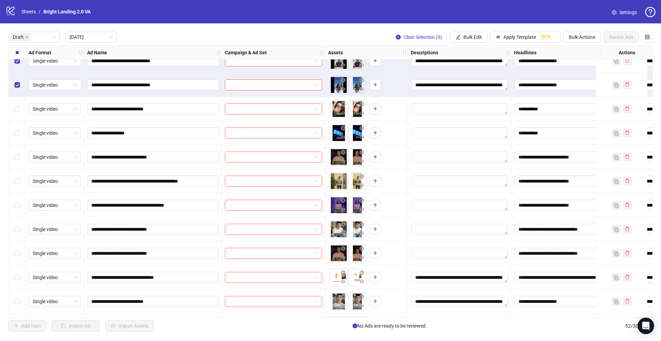
scroll to position [36, 0]
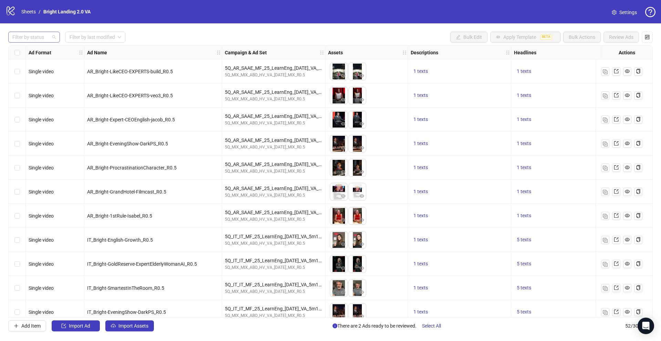
click at [50, 37] on div at bounding box center [31, 37] width 42 height 10
click at [46, 51] on div "Draft" at bounding box center [34, 51] width 41 height 8
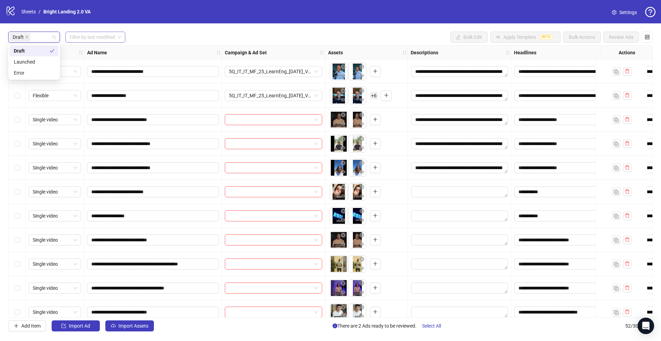
click at [115, 36] on input "search" at bounding box center [92, 37] width 45 height 10
click at [107, 47] on div "[DATE]" at bounding box center [96, 51] width 50 height 8
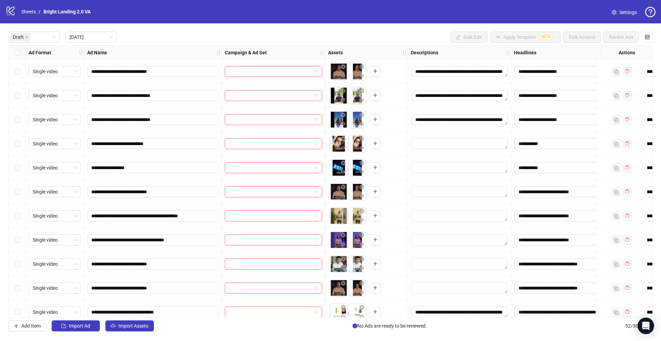
click at [20, 72] on div "Select row 1" at bounding box center [17, 72] width 17 height 24
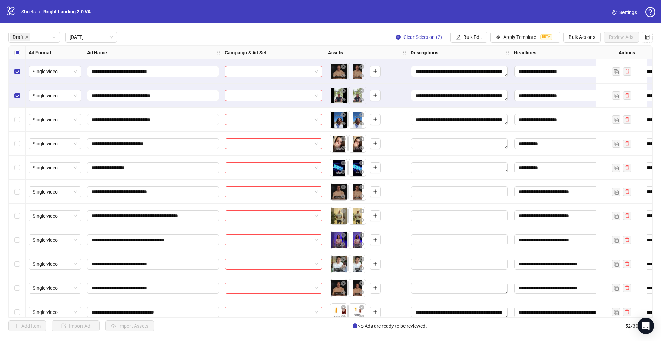
click at [21, 121] on div "Select row 3" at bounding box center [17, 120] width 17 height 24
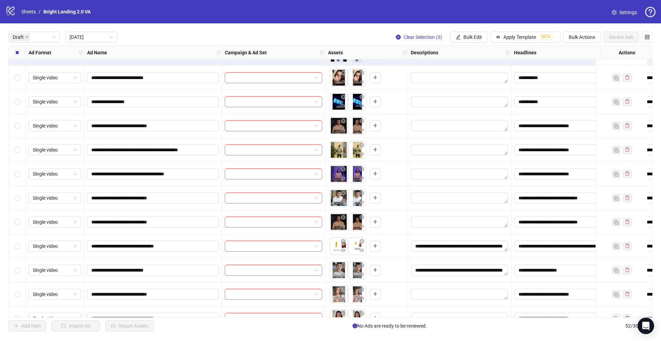
scroll to position [80, 0]
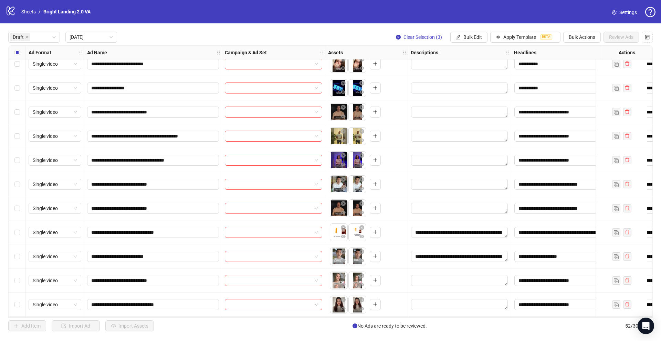
click at [21, 256] on div "Select row 12" at bounding box center [17, 257] width 17 height 24
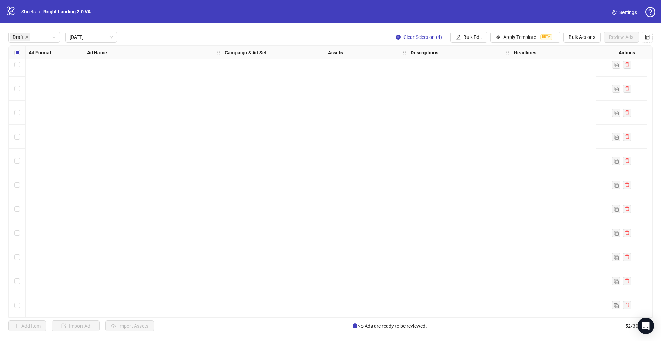
scroll to position [0, 0]
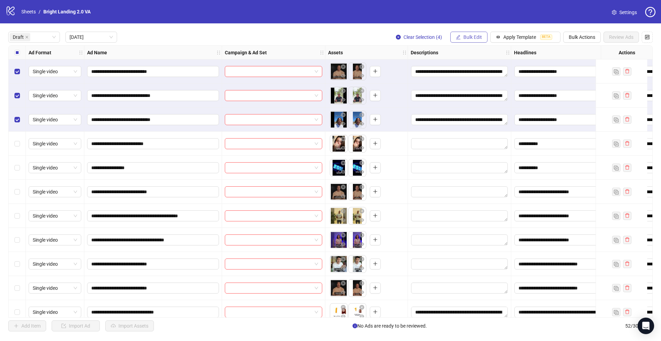
click at [468, 39] on span "Bulk Edit" at bounding box center [472, 37] width 19 height 6
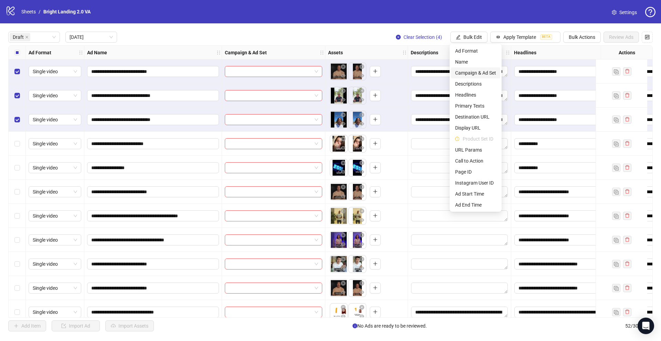
click at [474, 70] on span "Campaign & Ad Set" at bounding box center [475, 73] width 41 height 8
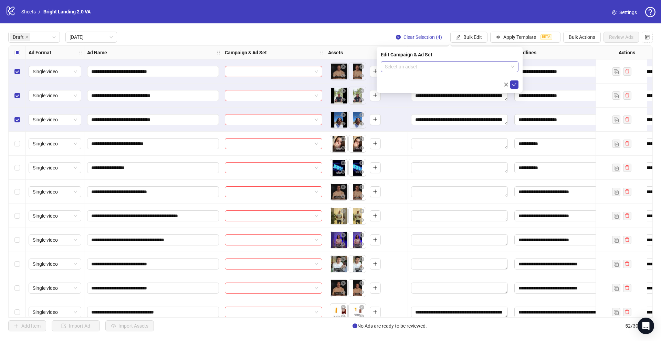
click at [438, 67] on input "search" at bounding box center [446, 67] width 123 height 10
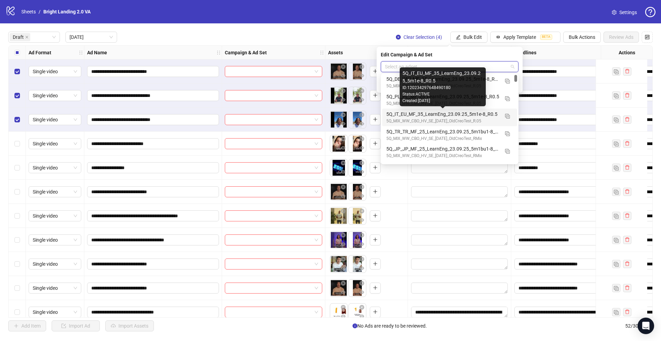
scroll to position [3, 0]
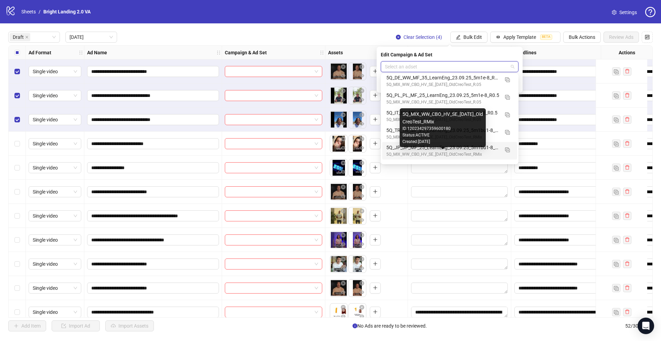
click at [433, 152] on div "5Q_MIX_WW_CBO_HV_SE_23.09.25_OldCreoTest_RMix" at bounding box center [442, 154] width 113 height 7
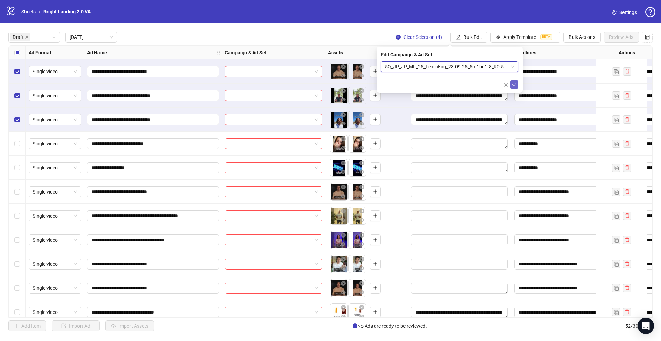
click at [515, 85] on icon "check" at bounding box center [514, 84] width 5 height 5
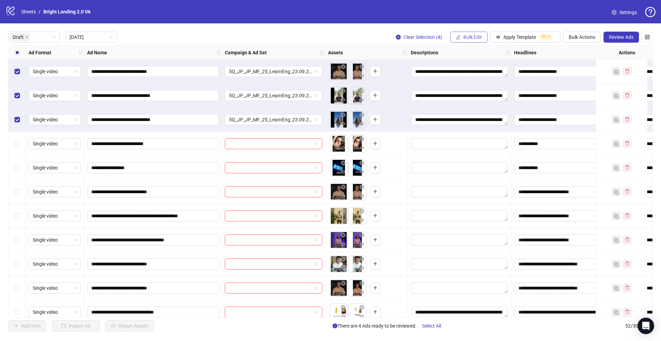
click at [460, 39] on button "Bulk Edit" at bounding box center [468, 37] width 37 height 11
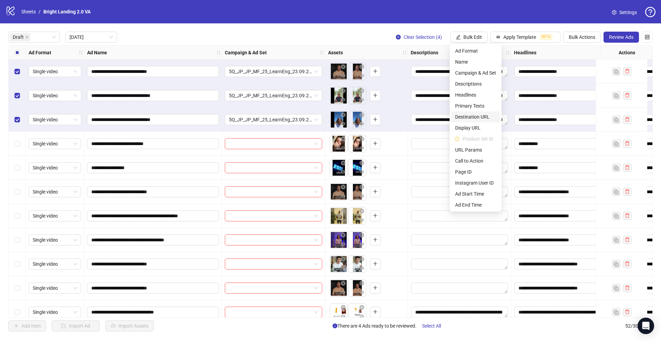
click at [476, 119] on span "Destination URL" at bounding box center [475, 117] width 41 height 8
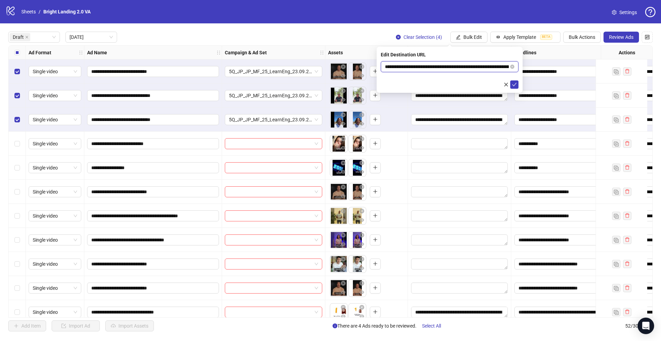
click at [485, 67] on input "**********" at bounding box center [447, 67] width 124 height 8
drag, startPoint x: 484, startPoint y: 67, endPoint x: 342, endPoint y: 57, distance: 142.5
click at [342, 57] on body "**********" at bounding box center [330, 170] width 661 height 341
click at [515, 85] on icon "check" at bounding box center [514, 84] width 5 height 5
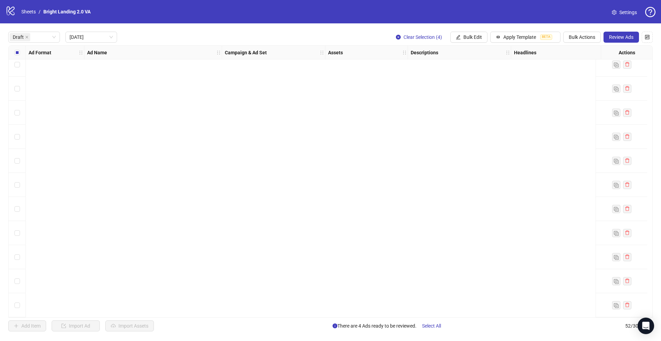
scroll to position [0, 0]
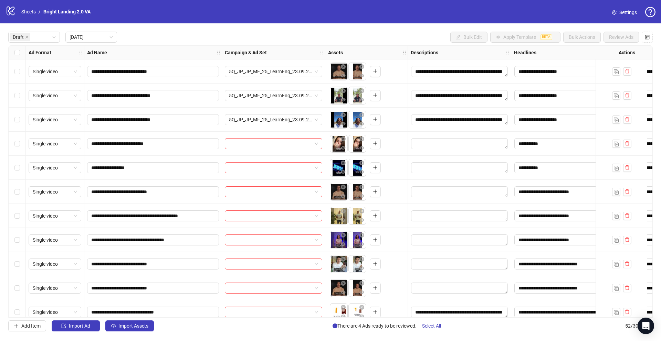
click at [21, 146] on div "Select row 4" at bounding box center [17, 144] width 17 height 24
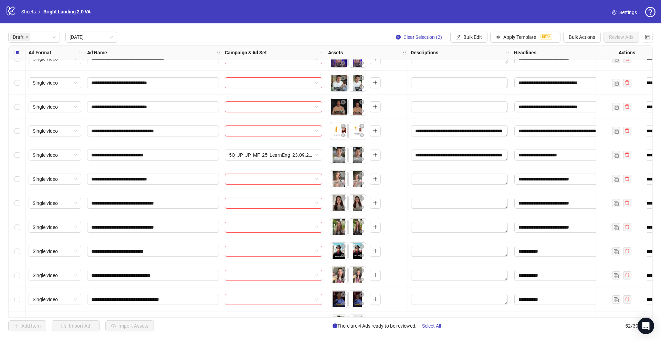
scroll to position [195, 0]
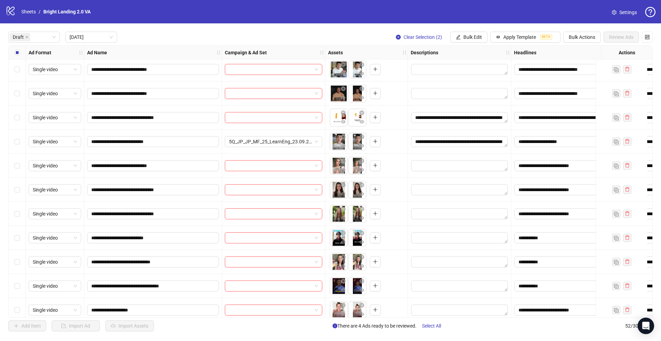
click at [20, 239] on div "Select row 16" at bounding box center [17, 238] width 17 height 24
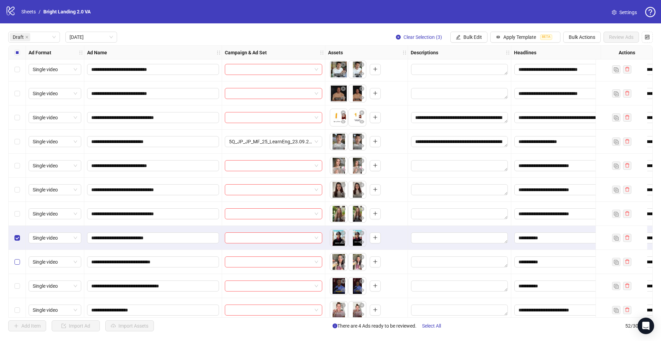
click at [20, 258] on label "Select row 17" at bounding box center [17, 262] width 6 height 8
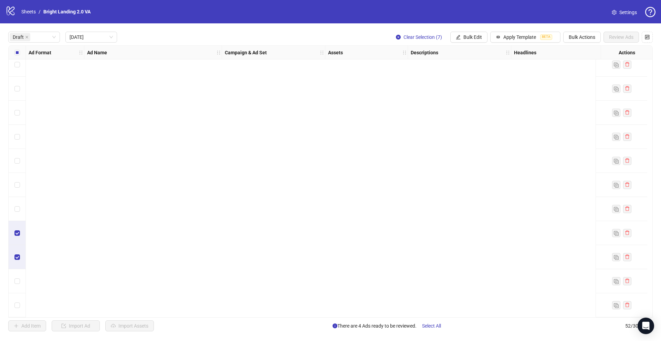
scroll to position [0, 0]
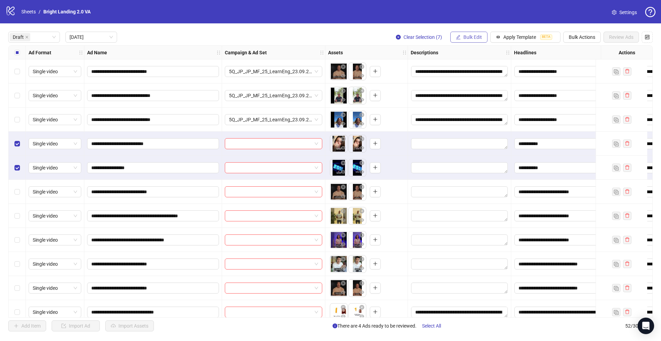
click at [480, 41] on button "Bulk Edit" at bounding box center [468, 37] width 37 height 11
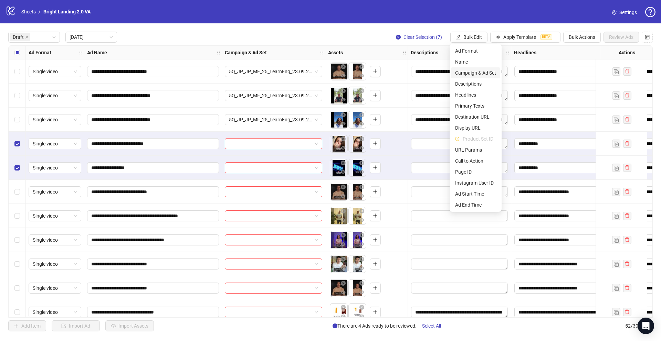
click at [475, 71] on span "Campaign & Ad Set" at bounding box center [475, 73] width 41 height 8
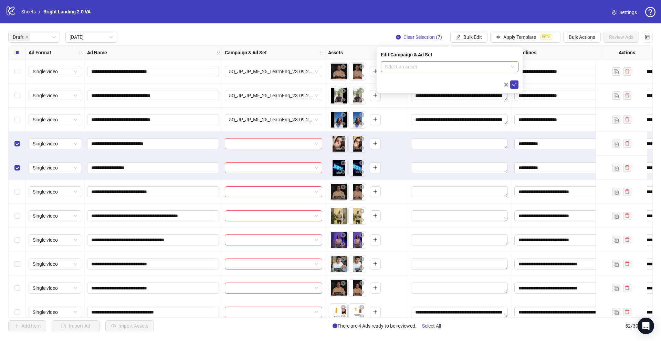
click at [474, 71] on input "search" at bounding box center [446, 67] width 123 height 10
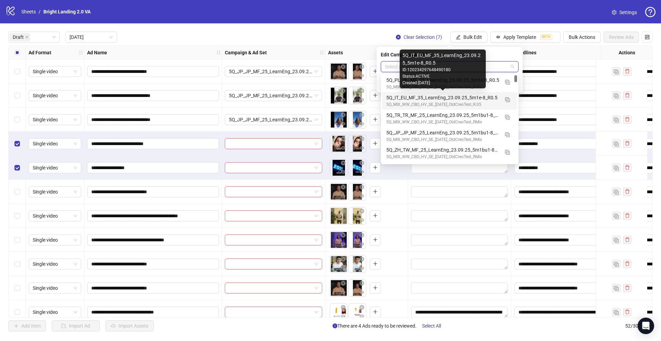
scroll to position [19, 0]
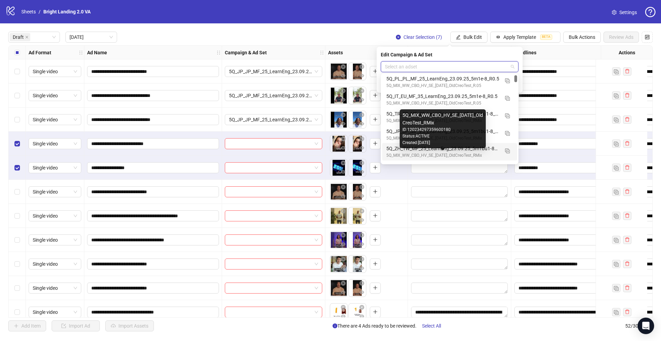
click at [446, 156] on div "5Q_MIX_WW_CBO_HV_SE_23.09.25_OldCreoTest_RMix" at bounding box center [442, 155] width 113 height 7
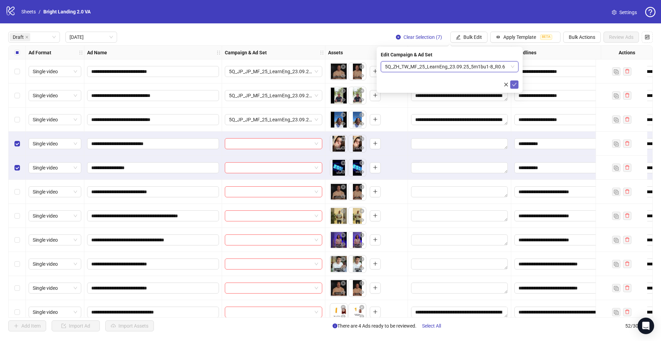
click at [513, 84] on icon "check" at bounding box center [514, 84] width 5 height 5
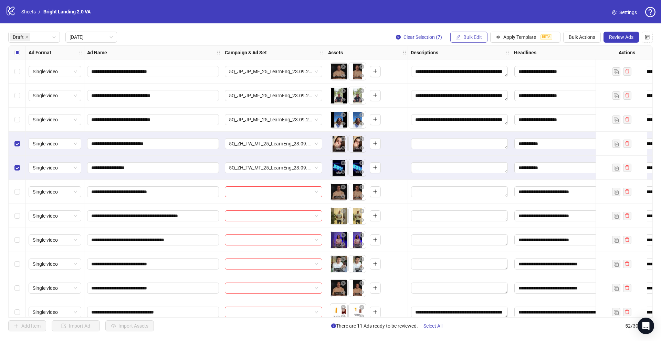
click at [483, 36] on button "Bulk Edit" at bounding box center [468, 37] width 37 height 11
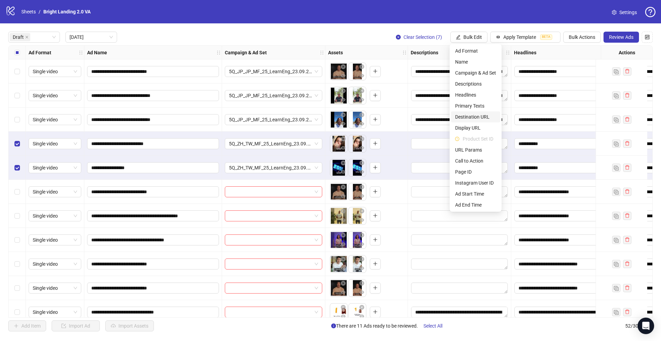
click at [480, 117] on span "Destination URL" at bounding box center [475, 117] width 41 height 8
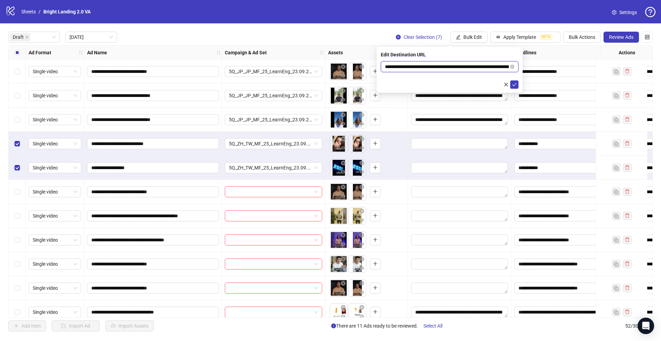
drag, startPoint x: 479, startPoint y: 67, endPoint x: 319, endPoint y: 64, distance: 160.1
click at [319, 64] on body "**********" at bounding box center [330, 170] width 661 height 341
paste input "***"
type input "**********"
click at [513, 84] on icon "check" at bounding box center [514, 84] width 5 height 5
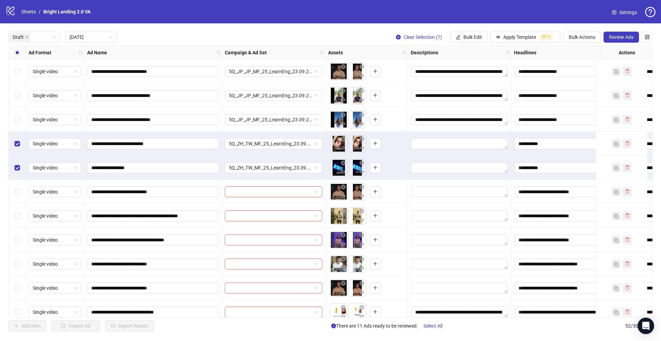
scroll to position [1, 0]
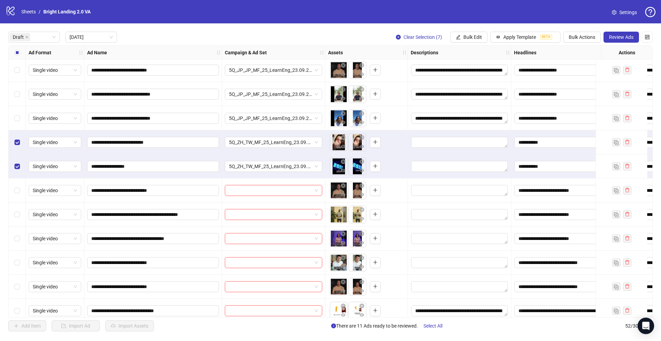
click at [17, 49] on label "Select all rows" at bounding box center [17, 53] width 6 height 8
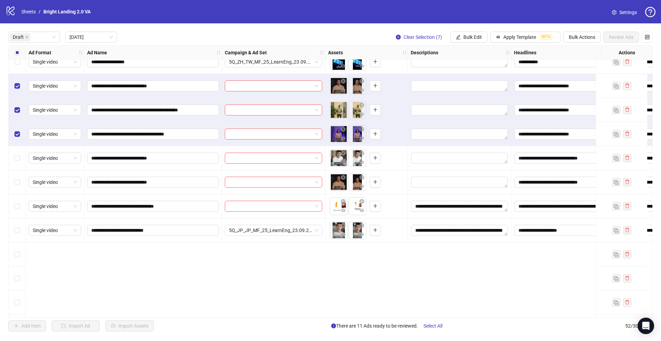
scroll to position [0, 0]
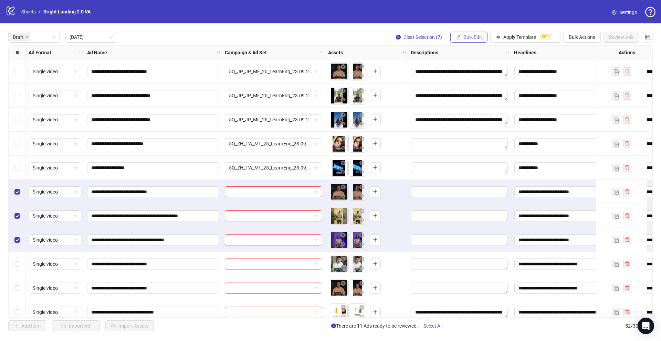
click at [474, 40] on span "Bulk Edit" at bounding box center [472, 37] width 19 height 6
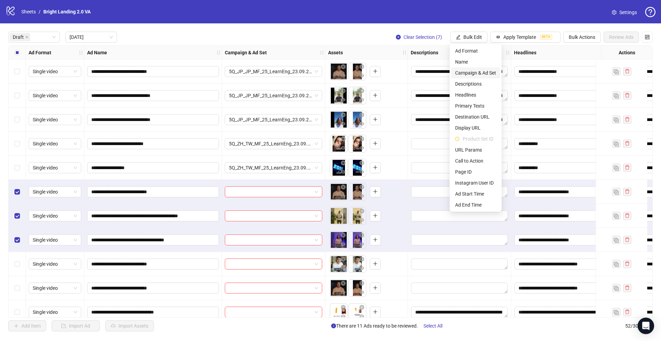
click at [472, 71] on span "Campaign & Ad Set" at bounding box center [475, 73] width 41 height 8
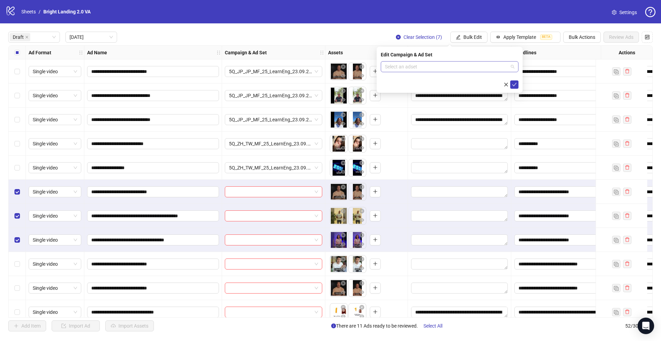
click at [477, 67] on input "search" at bounding box center [446, 67] width 123 height 10
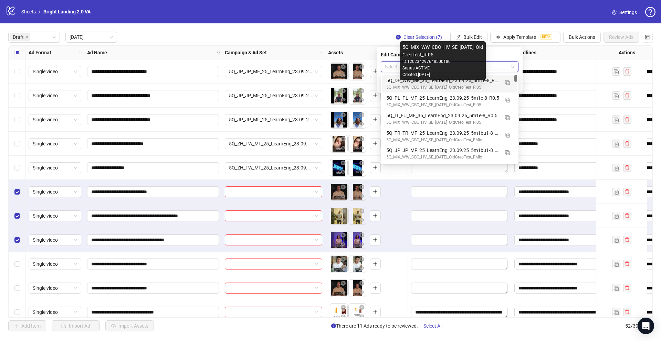
click at [465, 86] on div "5Q_MIX_WW_CBO_HV_SE_23.09.25_OldCreoTest_R.05" at bounding box center [442, 87] width 113 height 7
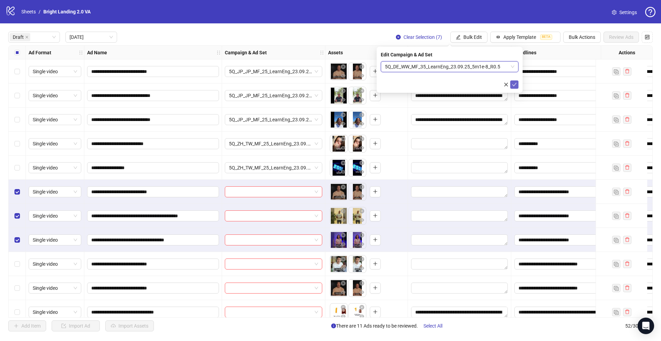
click at [513, 83] on icon "check" at bounding box center [514, 84] width 5 height 5
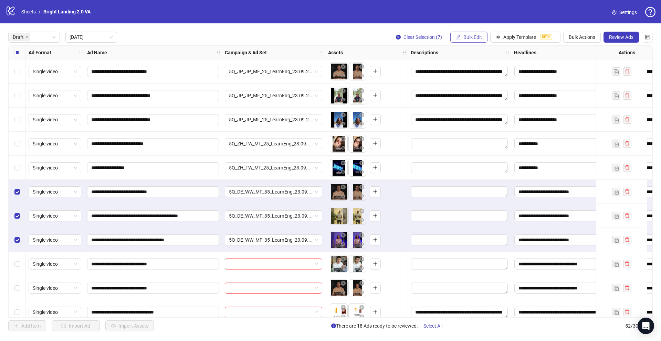
click at [480, 38] on span "Bulk Edit" at bounding box center [472, 37] width 19 height 6
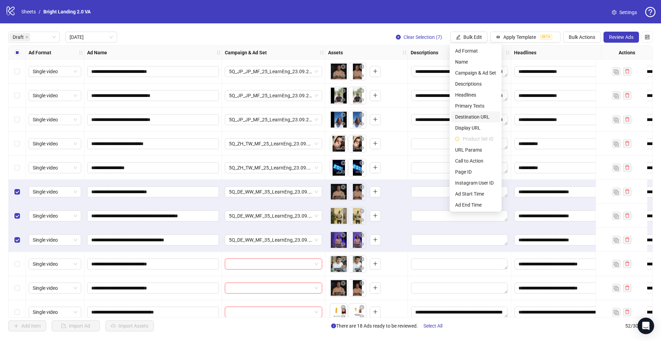
click at [479, 116] on span "Destination URL" at bounding box center [475, 117] width 41 height 8
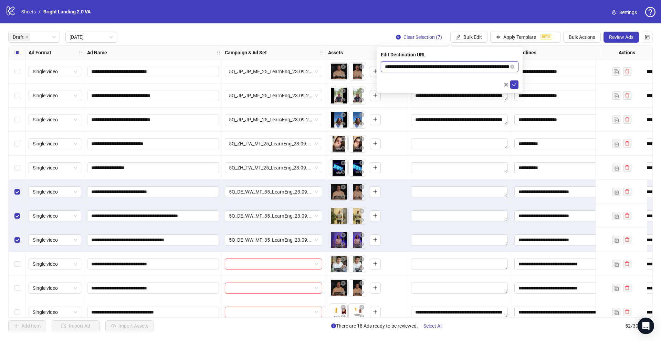
click at [466, 68] on input "**********" at bounding box center [447, 67] width 124 height 8
drag, startPoint x: 484, startPoint y: 67, endPoint x: 281, endPoint y: 69, distance: 202.7
click at [281, 69] on body "**********" at bounding box center [330, 170] width 661 height 341
paste input "text"
type input "**********"
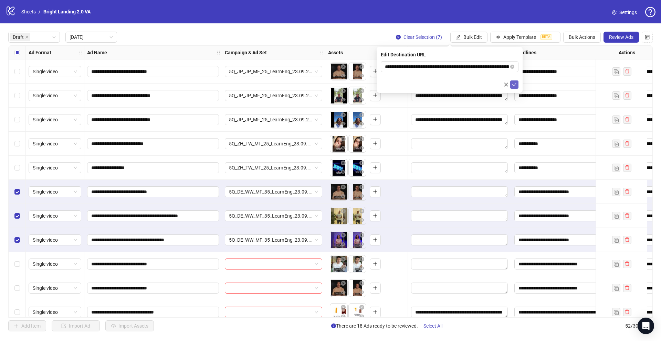
click at [514, 85] on icon "check" at bounding box center [514, 84] width 4 height 3
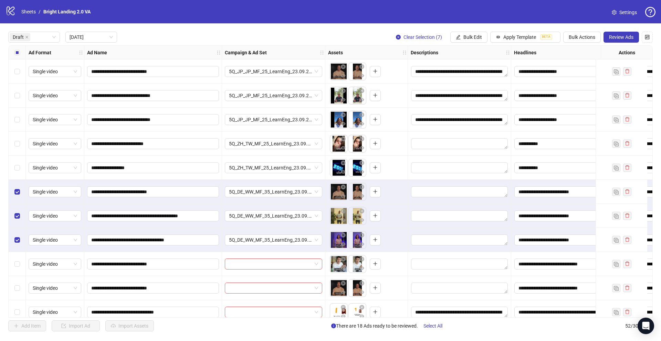
click at [21, 54] on div "Select all rows" at bounding box center [17, 53] width 17 height 14
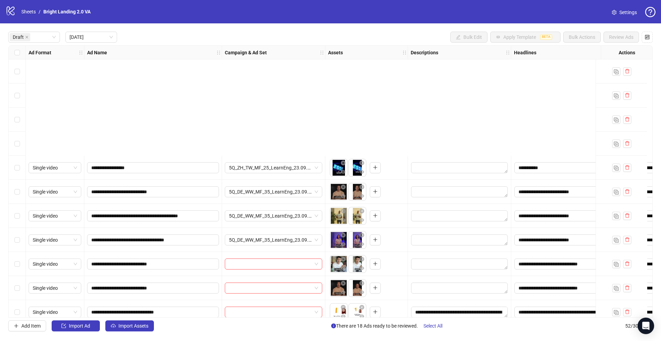
scroll to position [146, 0]
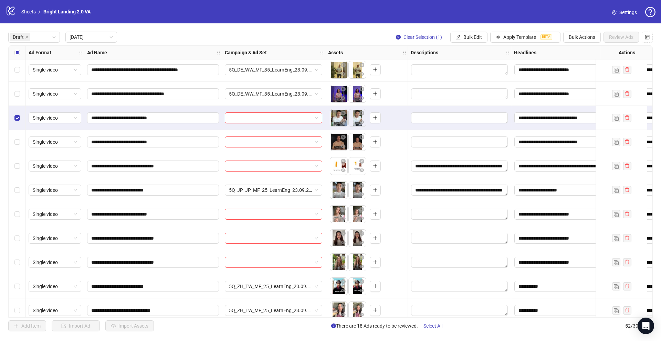
click at [17, 137] on div "Select row 10" at bounding box center [17, 142] width 17 height 24
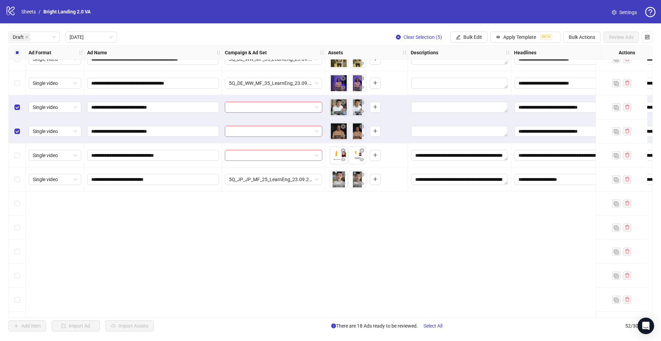
scroll to position [0, 0]
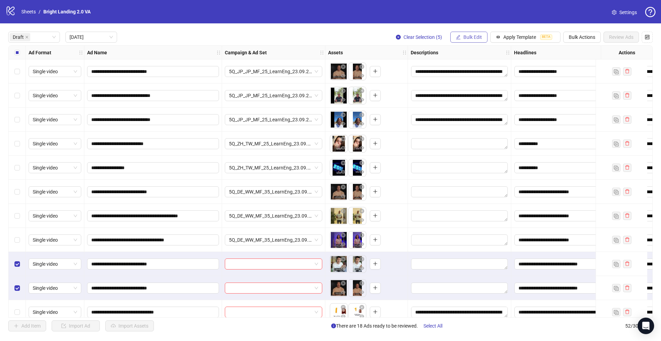
click at [477, 38] on span "Bulk Edit" at bounding box center [472, 37] width 19 height 6
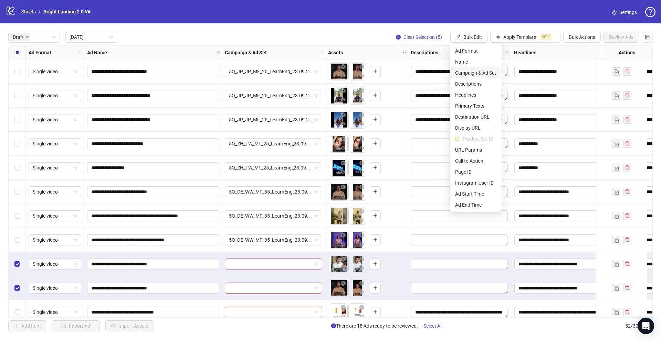
click at [464, 71] on span "Campaign & Ad Set" at bounding box center [475, 73] width 41 height 8
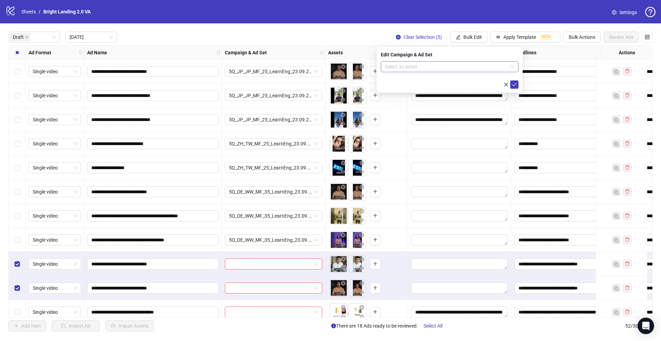
click at [463, 67] on input "search" at bounding box center [446, 67] width 123 height 10
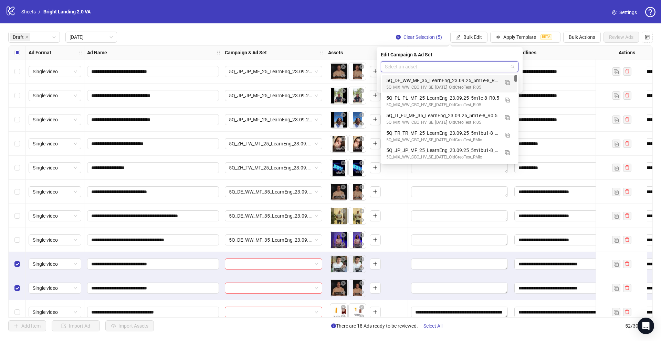
scroll to position [1, 0]
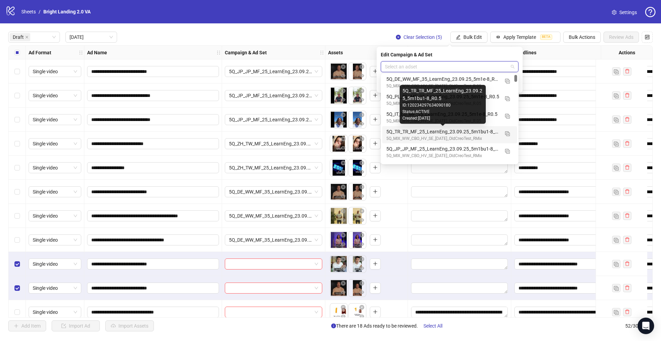
click at [446, 135] on div "5Q_TR_TR_MF_25_LearnEng_23.09.25_5m1bu1-8_R0.5" at bounding box center [442, 132] width 113 height 8
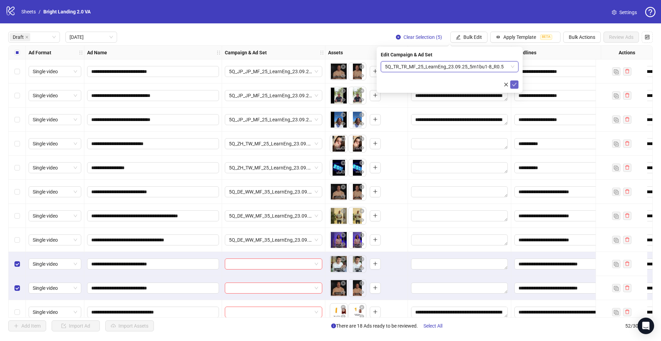
click at [515, 86] on icon "check" at bounding box center [514, 84] width 5 height 5
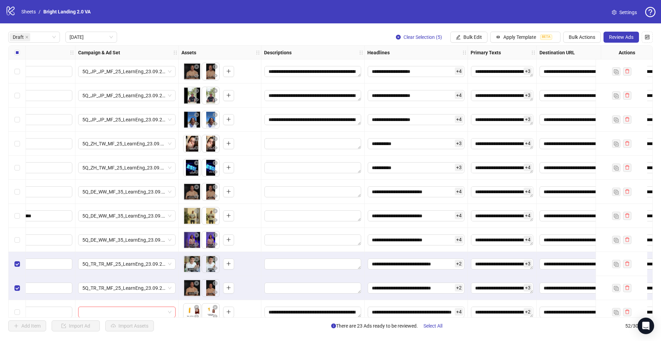
scroll to position [0, 0]
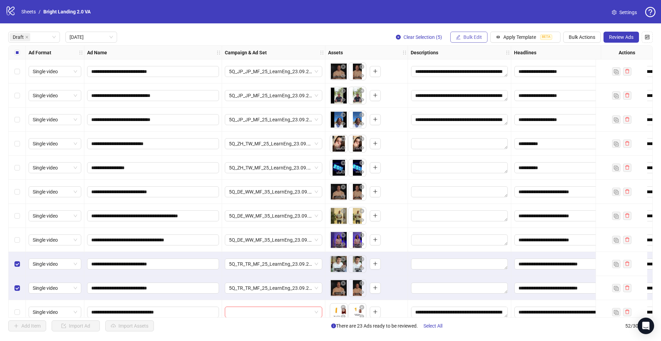
click at [476, 35] on span "Bulk Edit" at bounding box center [472, 37] width 19 height 6
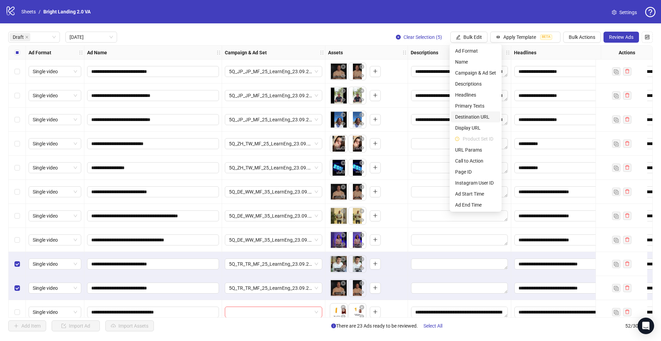
click at [480, 116] on span "Destination URL" at bounding box center [475, 117] width 41 height 8
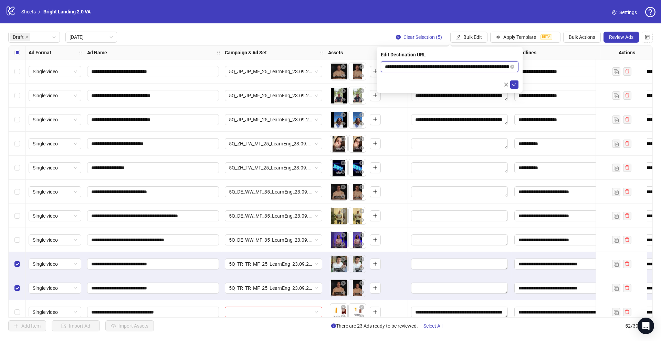
click at [475, 67] on input "**********" at bounding box center [447, 67] width 124 height 8
drag, startPoint x: 476, startPoint y: 66, endPoint x: 337, endPoint y: 55, distance: 139.5
click at [337, 55] on body "**********" at bounding box center [330, 170] width 661 height 341
paste input "***"
type input "**********"
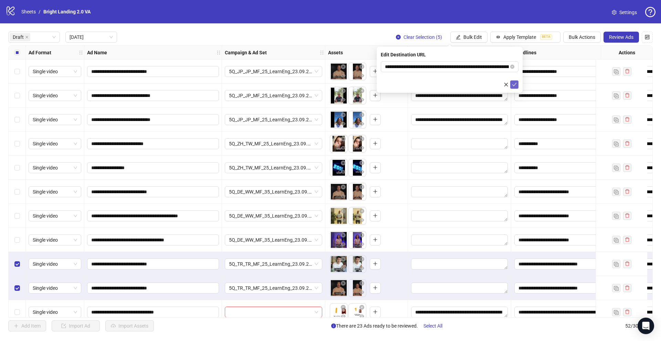
click at [515, 86] on icon "check" at bounding box center [514, 84] width 5 height 5
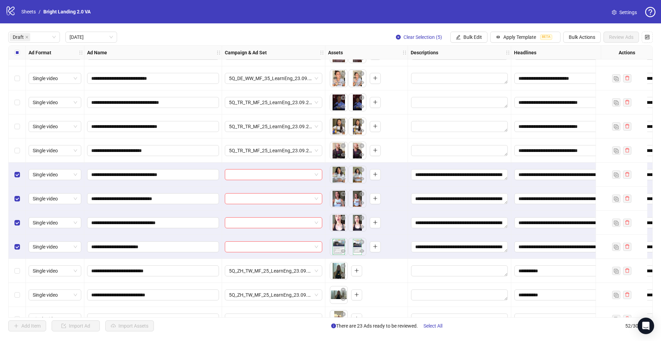
scroll to position [491, 0]
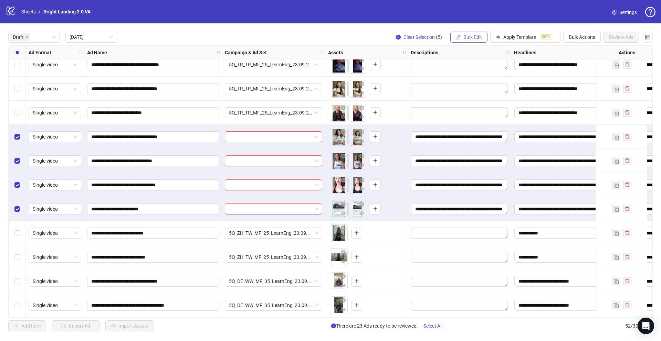
click at [474, 38] on span "Bulk Edit" at bounding box center [472, 37] width 19 height 6
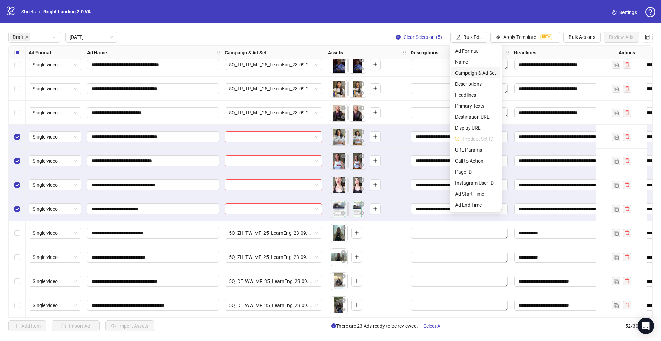
click at [468, 71] on span "Campaign & Ad Set" at bounding box center [475, 73] width 41 height 8
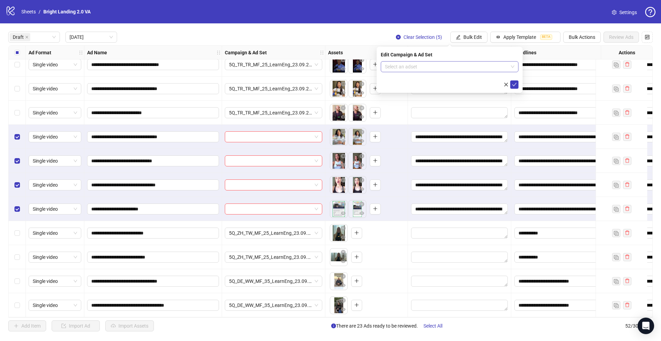
click at [469, 70] on input "search" at bounding box center [446, 67] width 123 height 10
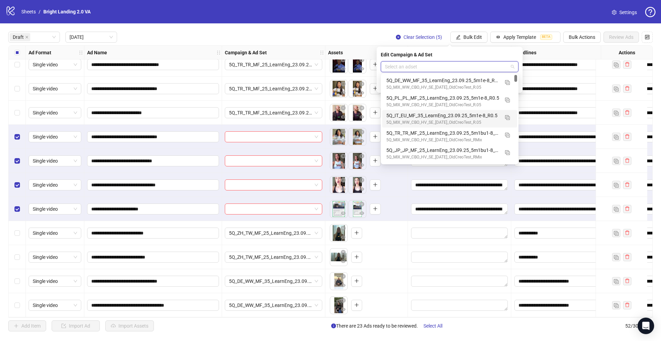
click at [439, 117] on div "5Q_IT_EU_MF_35_LearnEng_23.09.25_5m1e-8_R0.5" at bounding box center [442, 116] width 113 height 8
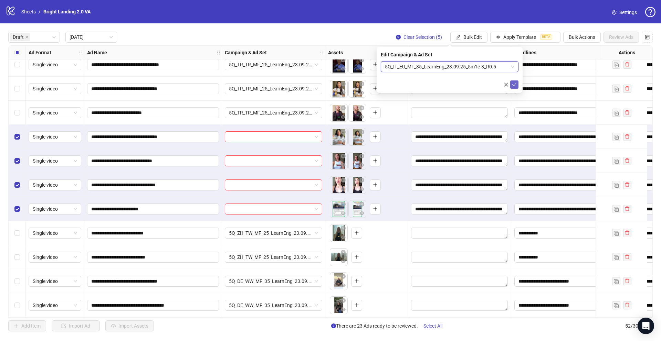
click at [512, 84] on icon "check" at bounding box center [514, 84] width 5 height 5
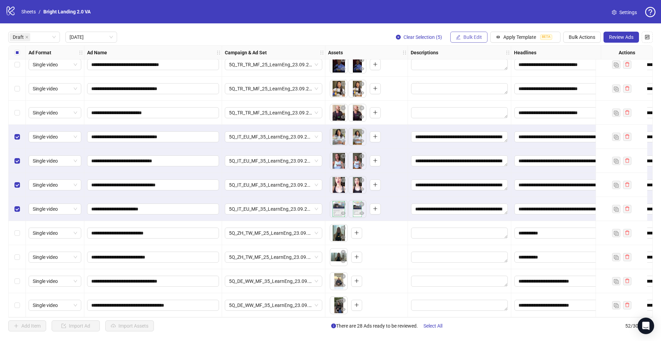
click at [481, 36] on button "Bulk Edit" at bounding box center [468, 37] width 37 height 11
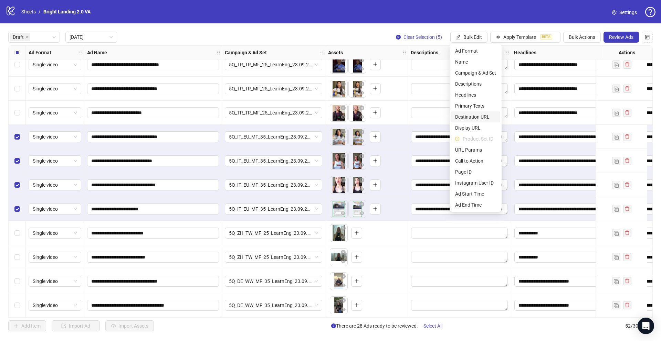
click at [485, 116] on span "Destination URL" at bounding box center [475, 117] width 41 height 8
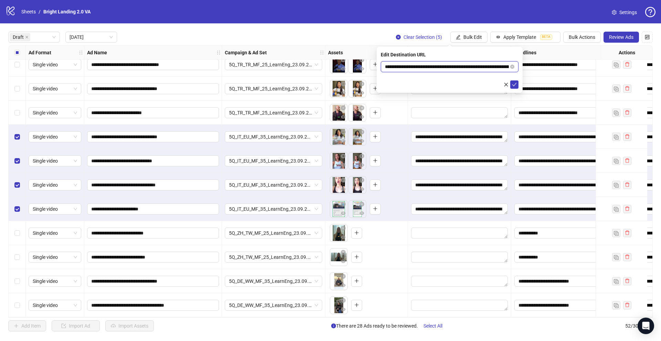
click at [410, 68] on input "**********" at bounding box center [447, 67] width 124 height 8
drag, startPoint x: 478, startPoint y: 66, endPoint x: 319, endPoint y: 66, distance: 158.7
click at [319, 66] on body "**********" at bounding box center [330, 170] width 661 height 341
click at [515, 85] on icon "check" at bounding box center [514, 84] width 4 height 3
click at [21, 53] on div "Select all rows" at bounding box center [17, 53] width 17 height 14
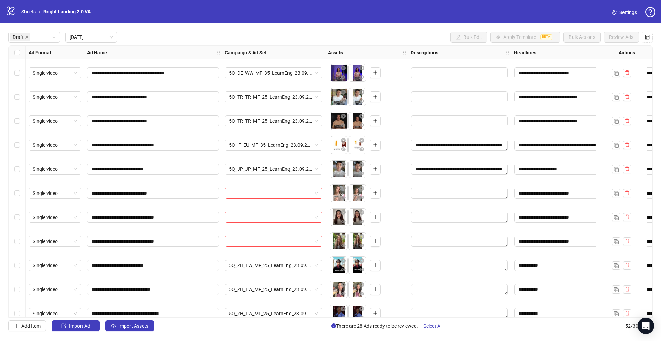
scroll to position [177, 0]
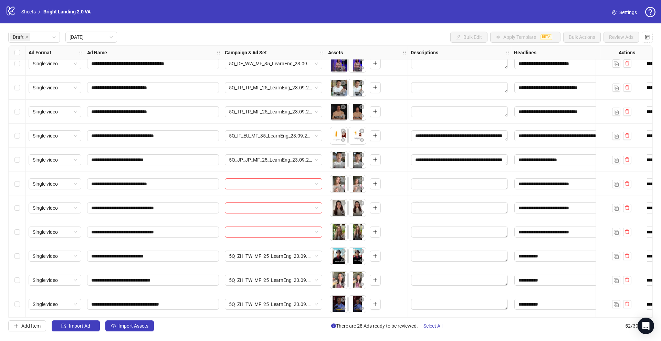
click at [21, 185] on div "Select row 13" at bounding box center [17, 184] width 17 height 24
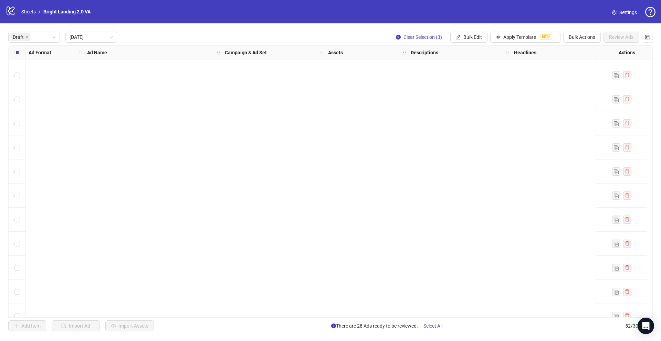
scroll to position [41, 0]
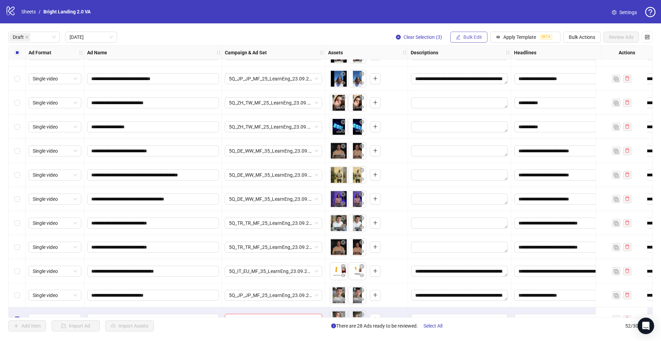
click at [467, 38] on span "Bulk Edit" at bounding box center [472, 37] width 19 height 6
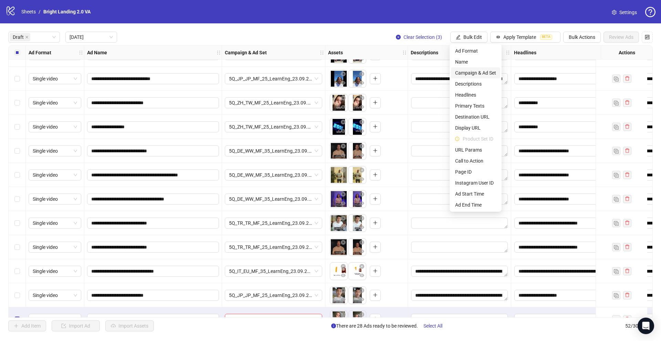
click at [473, 71] on span "Campaign & Ad Set" at bounding box center [475, 73] width 41 height 8
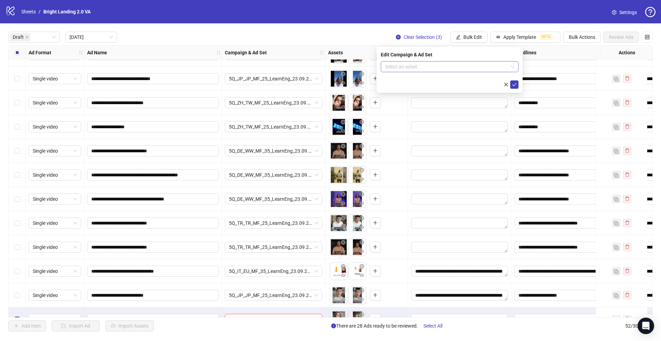
click at [470, 65] on input "search" at bounding box center [446, 67] width 123 height 10
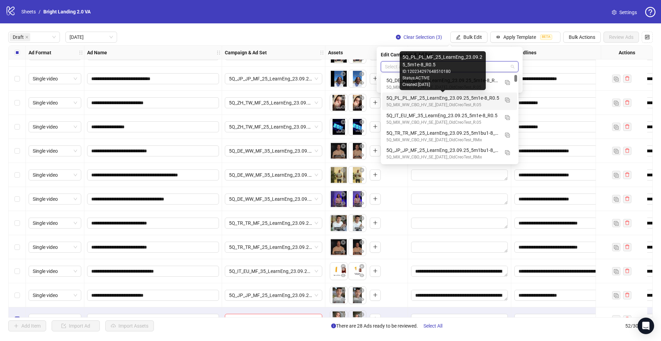
click at [439, 100] on div "5Q_PL_PL_MF_25_LearnEng_23.09.25_5m1e-8_R0.5" at bounding box center [442, 98] width 113 height 8
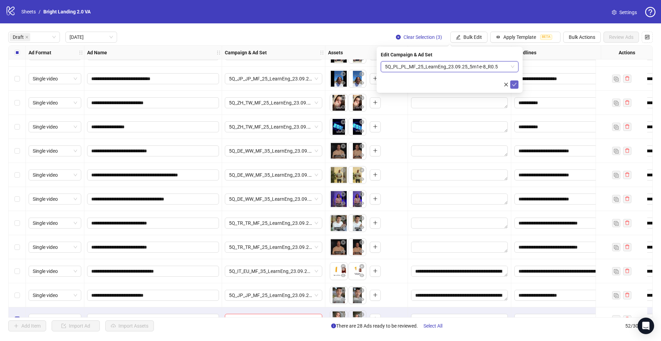
click at [515, 84] on icon "check" at bounding box center [514, 84] width 4 height 3
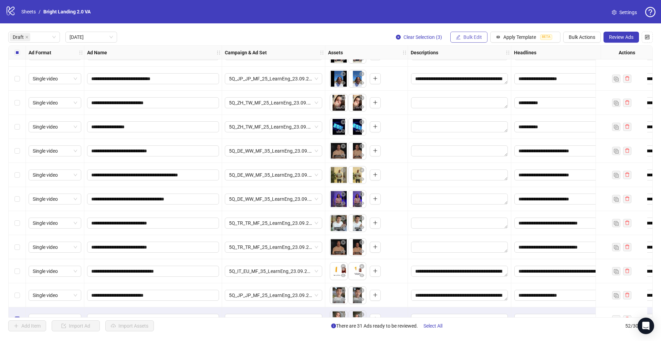
click at [462, 33] on button "Bulk Edit" at bounding box center [468, 37] width 37 height 11
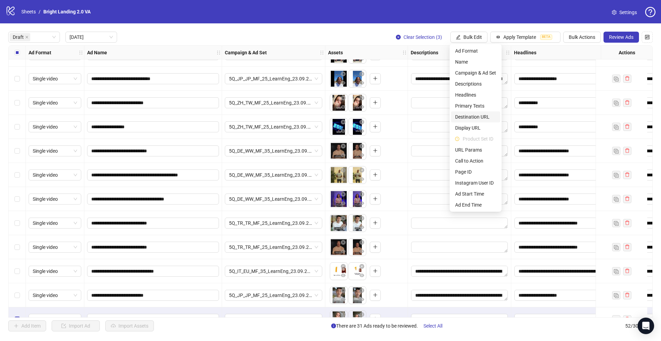
click at [471, 114] on span "Destination URL" at bounding box center [475, 117] width 41 height 8
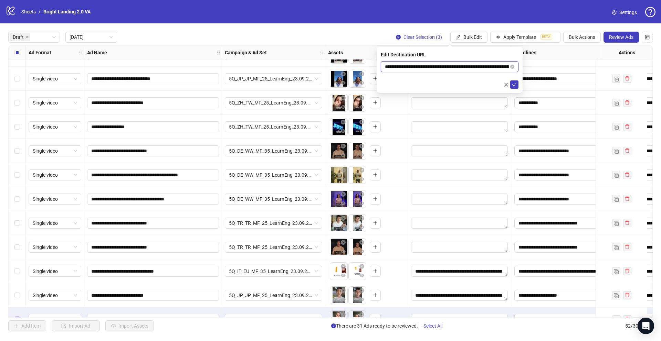
drag, startPoint x: 482, startPoint y: 66, endPoint x: 271, endPoint y: 63, distance: 211.3
click at [271, 63] on body "**********" at bounding box center [330, 170] width 661 height 341
paste input "text"
type input "**********"
click at [515, 85] on icon "check" at bounding box center [514, 84] width 5 height 5
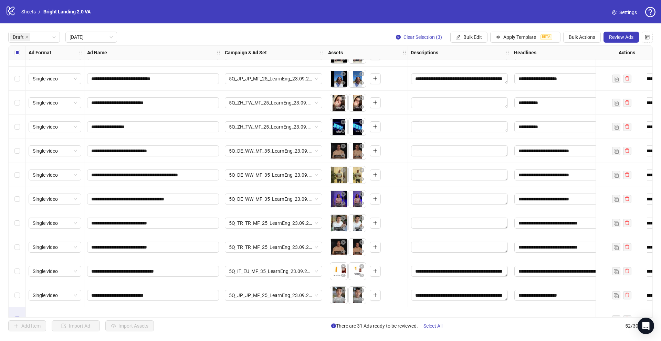
scroll to position [0, 0]
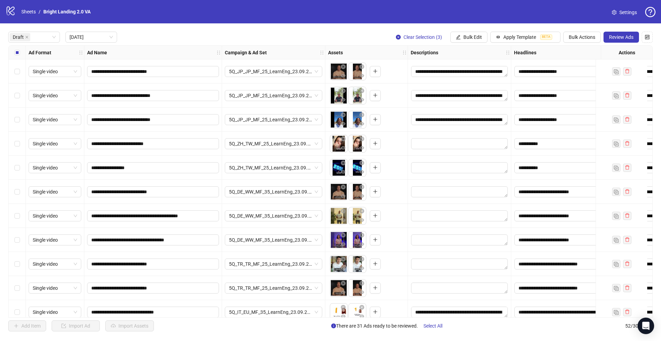
click at [19, 56] on label "Select all rows" at bounding box center [17, 53] width 6 height 8
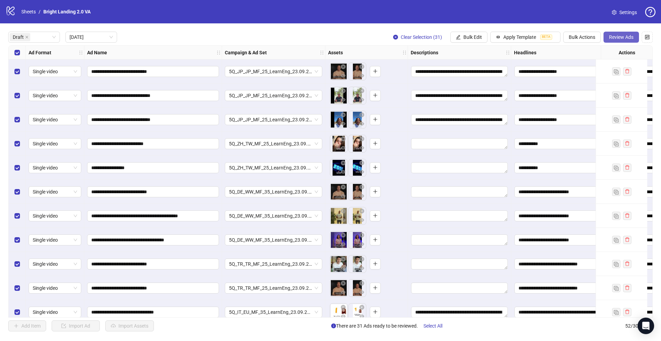
click at [632, 37] on span "Review Ads" at bounding box center [621, 37] width 24 height 6
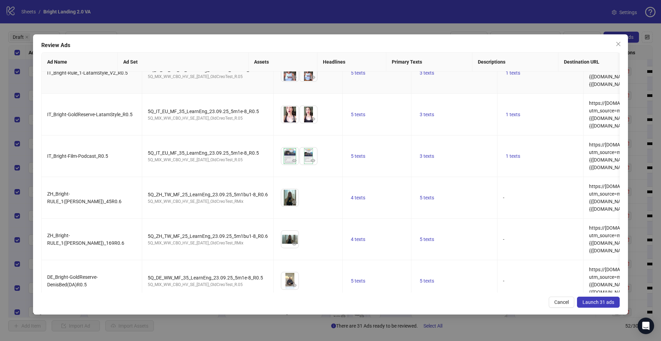
scroll to position [1075, 0]
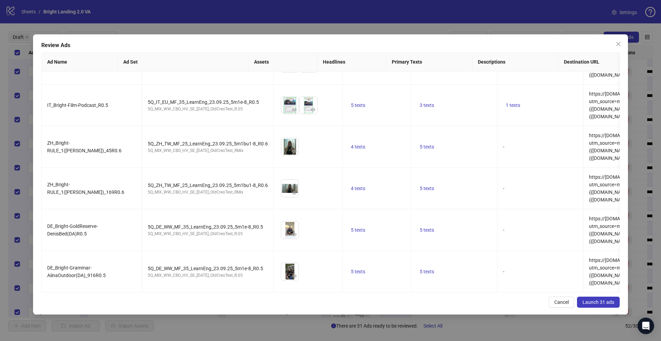
click at [606, 304] on span "Launch 31 ads" at bounding box center [598, 303] width 32 height 6
